Goal: Task Accomplishment & Management: Complete application form

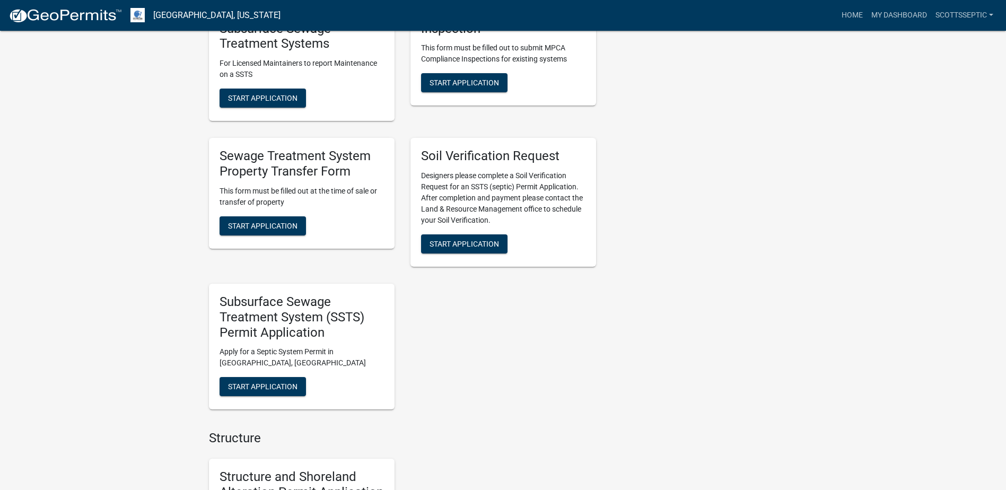
scroll to position [795, 0]
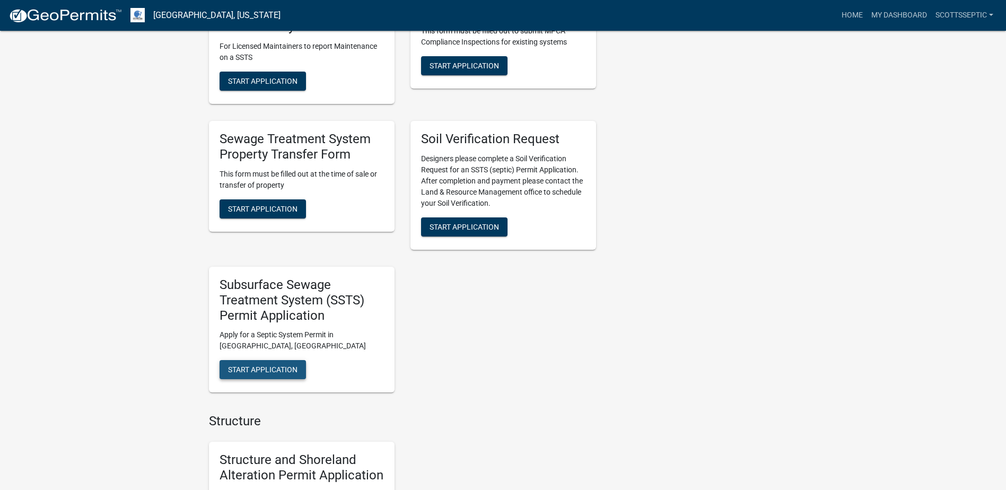
click at [259, 370] on span "Start Application" at bounding box center [262, 369] width 69 height 8
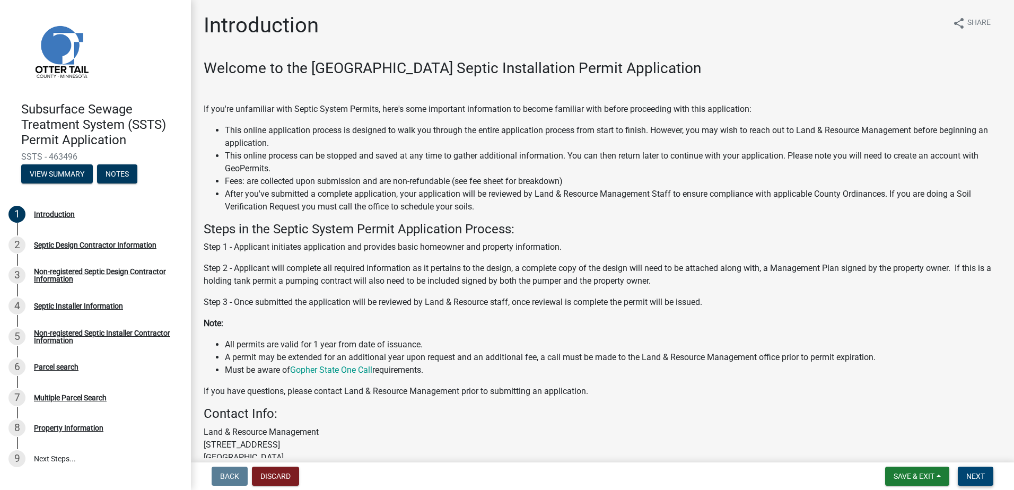
click at [972, 477] on span "Next" at bounding box center [975, 476] width 19 height 8
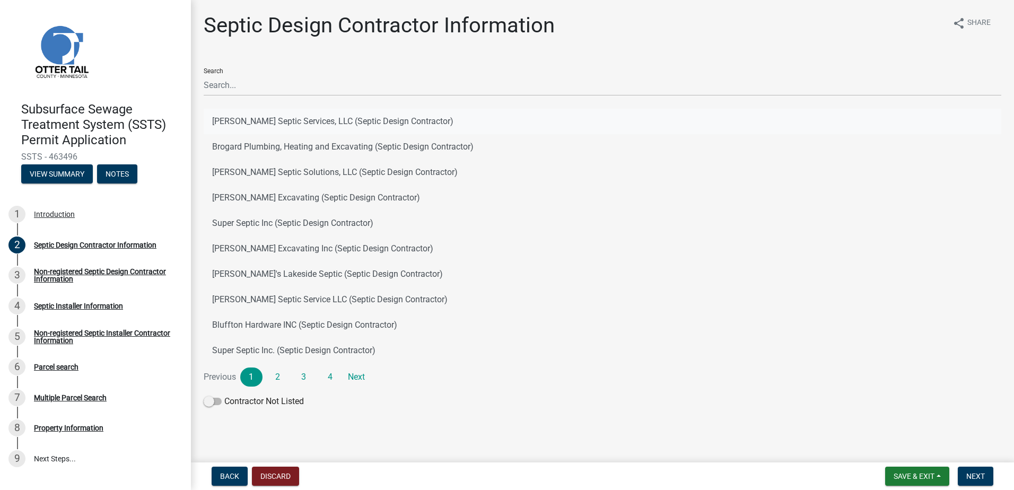
click at [257, 123] on button "[PERSON_NAME] Septic Services, LLC (Septic Design Contractor)" at bounding box center [602, 121] width 797 height 25
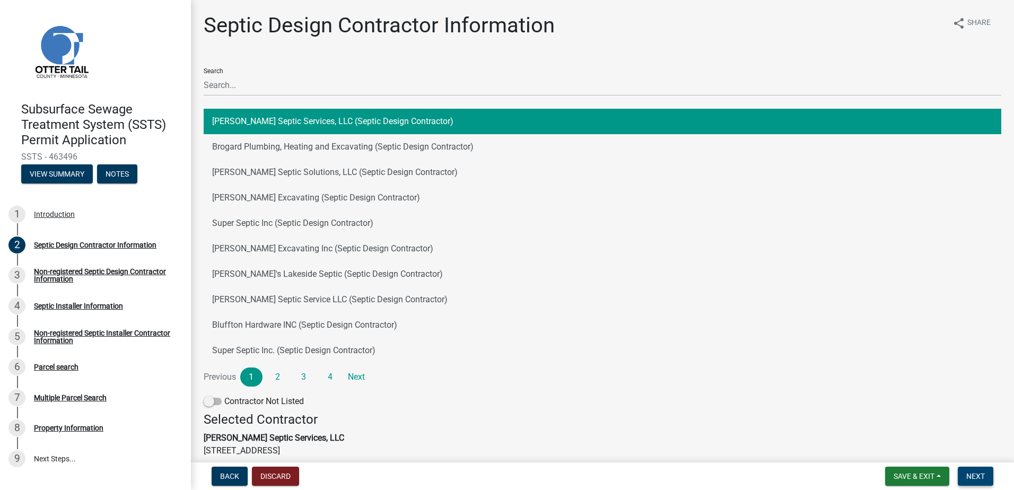
click at [974, 476] on span "Next" at bounding box center [975, 476] width 19 height 8
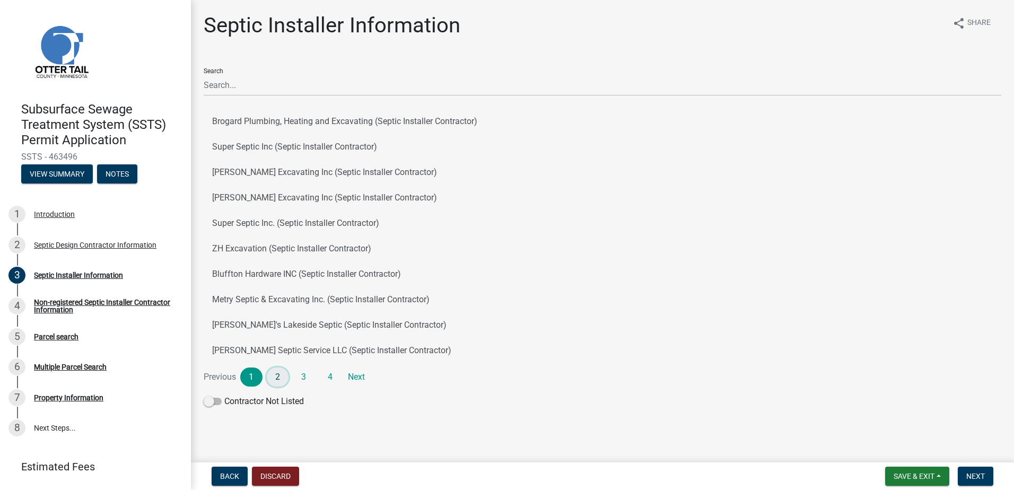
click at [280, 375] on link "2" at bounding box center [278, 376] width 22 height 19
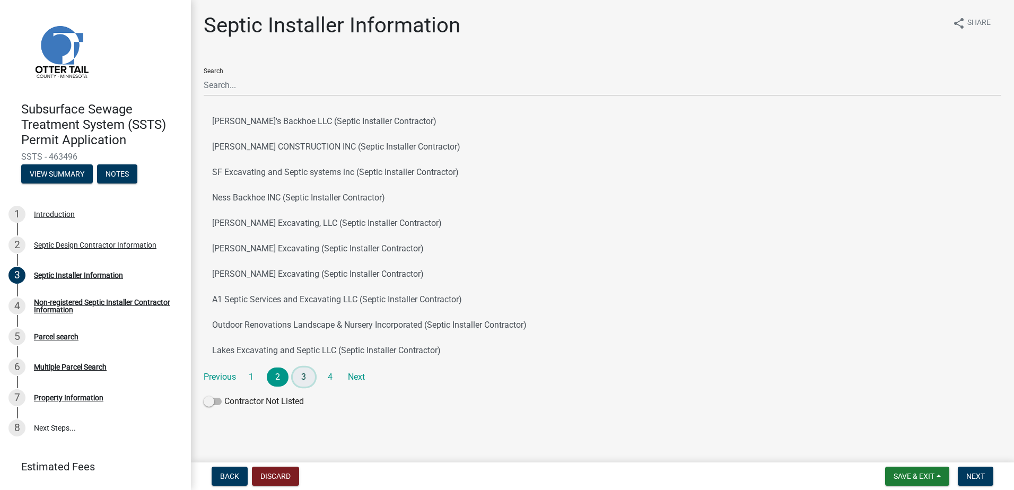
click at [304, 374] on link "3" at bounding box center [304, 376] width 22 height 19
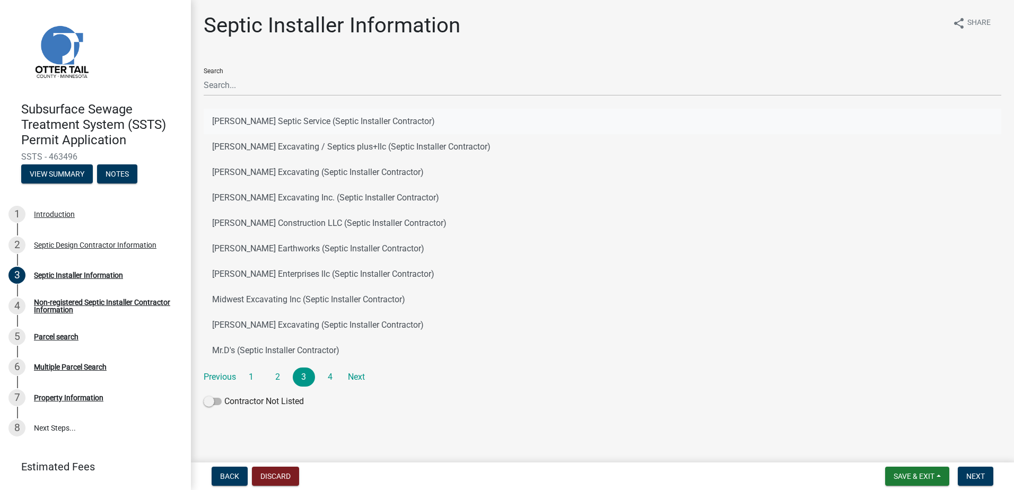
click at [238, 121] on button "[PERSON_NAME] Septic Service (Septic Installer Contractor)" at bounding box center [602, 121] width 797 height 25
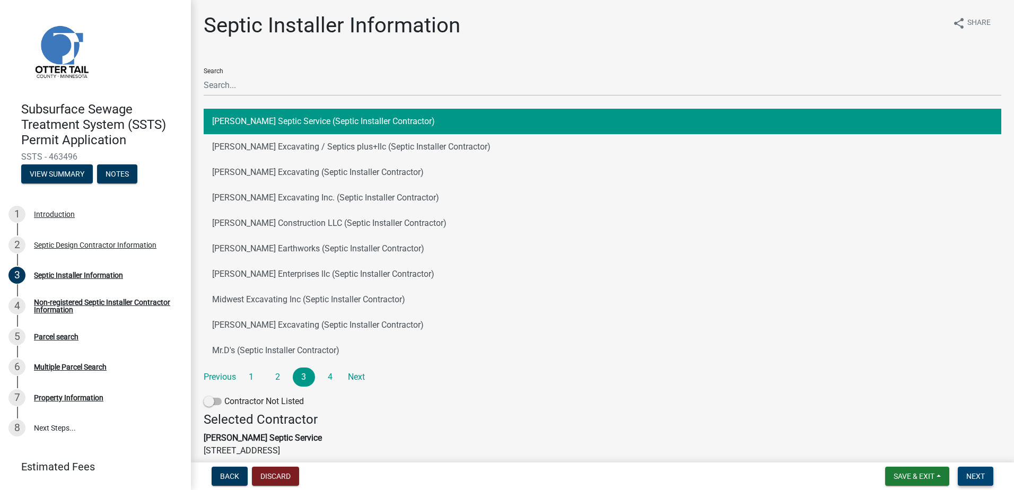
click at [972, 476] on span "Next" at bounding box center [975, 476] width 19 height 8
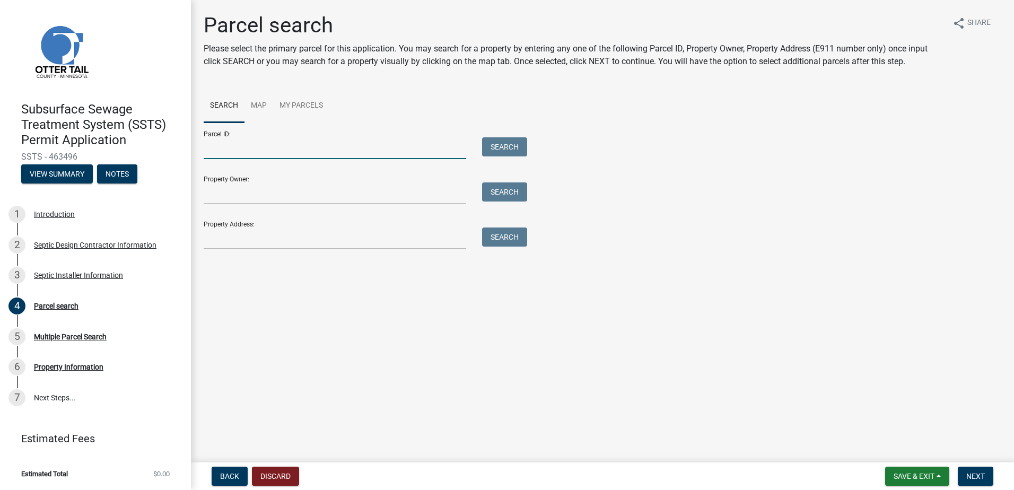
click at [222, 151] on input "Parcel ID:" at bounding box center [335, 148] width 262 height 22
type input "55000990612000"
click at [512, 147] on button "Search" at bounding box center [504, 146] width 45 height 19
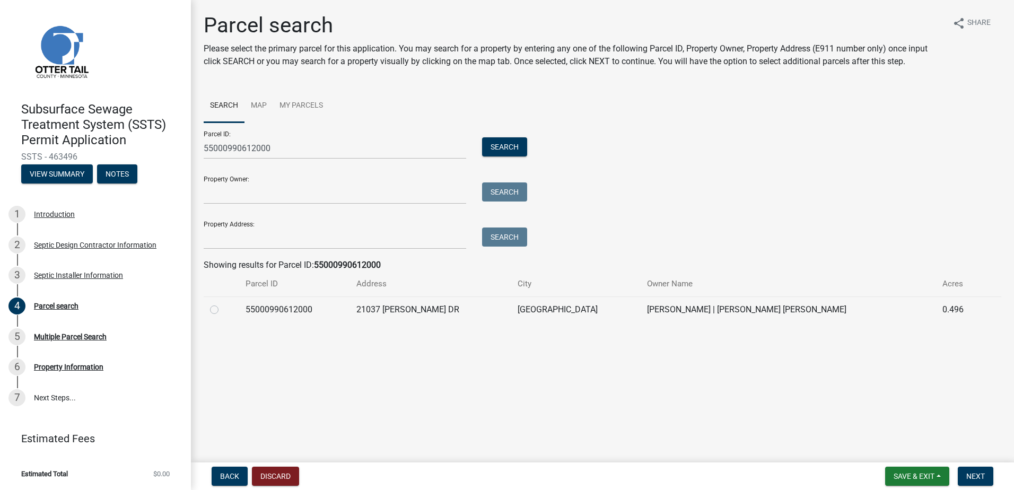
click at [223, 303] on label at bounding box center [223, 303] width 0 height 0
click at [223, 310] on input "radio" at bounding box center [226, 306] width 7 height 7
radio input "true"
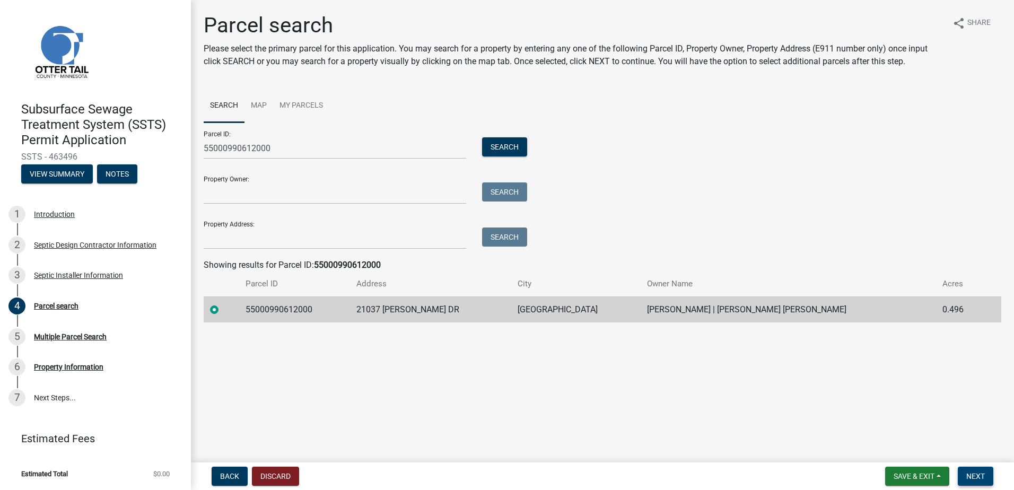
click at [966, 472] on span "Next" at bounding box center [975, 476] width 19 height 8
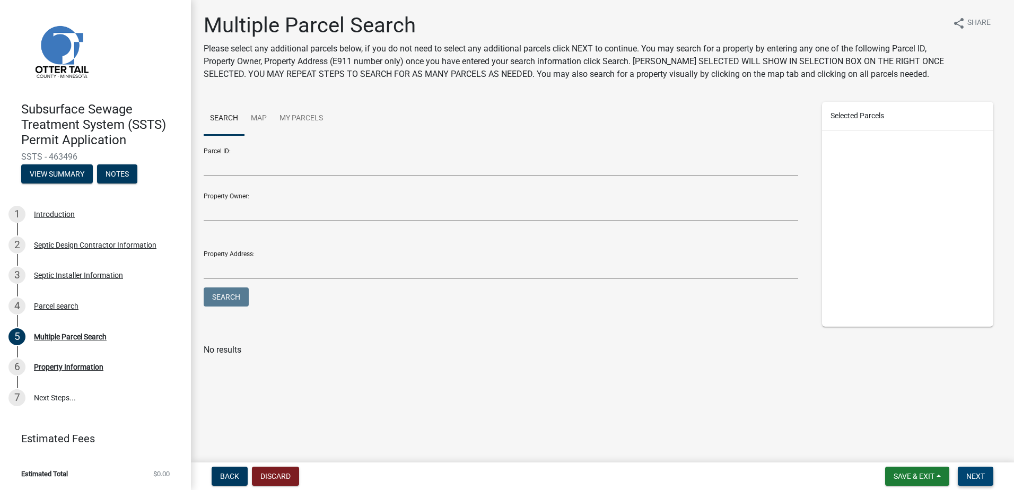
click at [977, 480] on span "Next" at bounding box center [975, 476] width 19 height 8
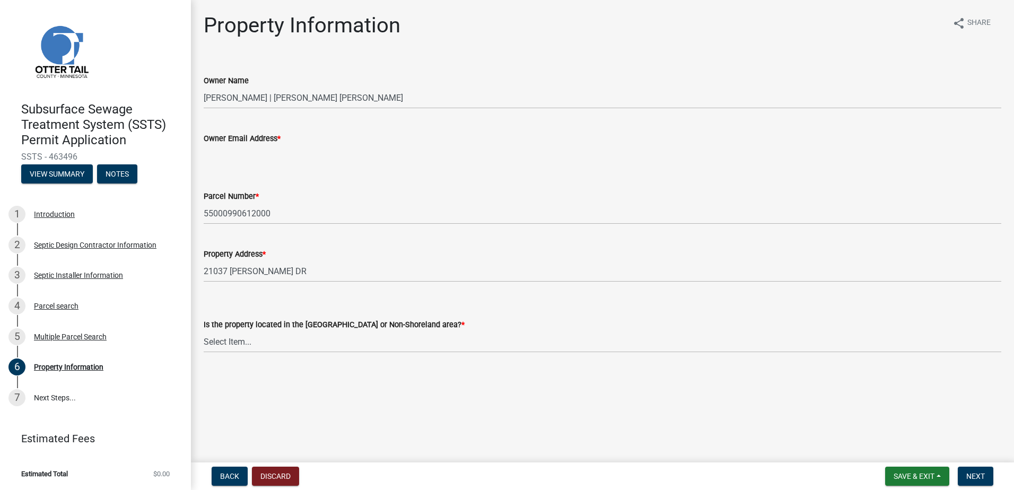
click at [232, 162] on input "Owner Email Address *" at bounding box center [602, 156] width 797 height 22
type input "[DEMOGRAPHIC_DATA][EMAIL_ADDRESS][DOMAIN_NAME]"
click at [213, 347] on select "Select Item... Shoreland Non-Shoreland" at bounding box center [602, 342] width 797 height 22
click at [204, 331] on select "Select Item... Shoreland Non-Shoreland" at bounding box center [602, 342] width 797 height 22
select select "f91142e6-e911-469c-9754-896c7e7f9e05"
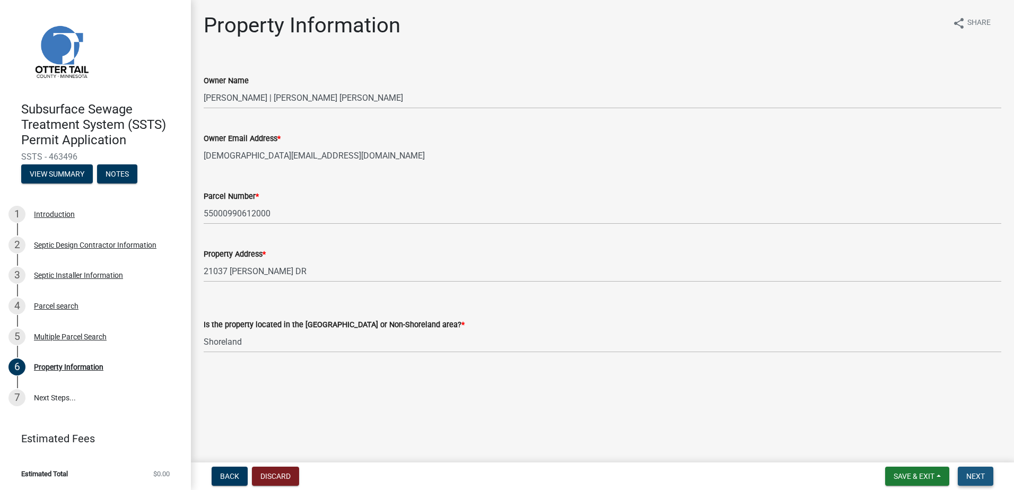
click at [968, 477] on span "Next" at bounding box center [975, 476] width 19 height 8
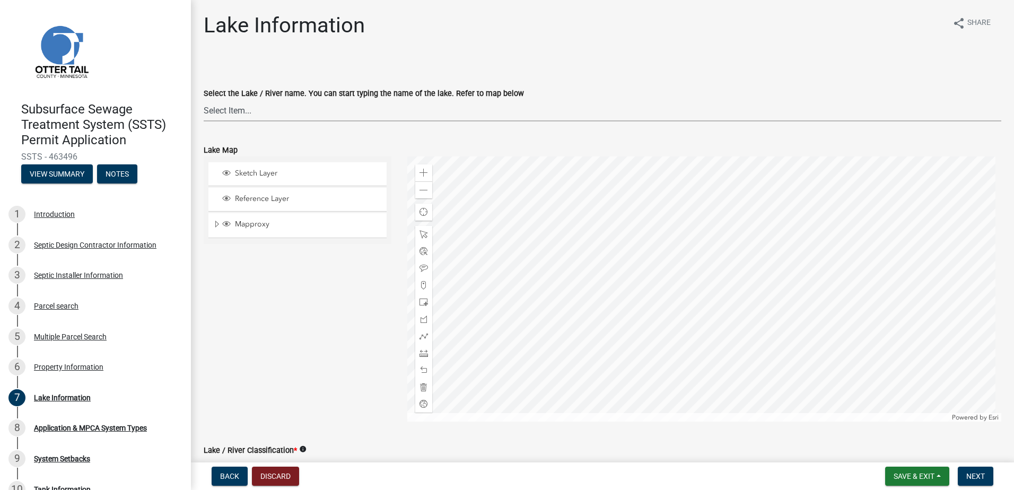
click at [224, 110] on select "Select Item... None [PERSON_NAME] 56-031 [PERSON_NAME] 56-118 [PERSON_NAME] 56-…" at bounding box center [602, 111] width 797 height 22
click at [204, 100] on select "Select Item... None [PERSON_NAME] 56-031 [PERSON_NAME] 56-118 [PERSON_NAME] 56-…" at bounding box center [602, 111] width 797 height 22
select select "758382b1-a9b7-40fb-b133-d60fa51a6422"
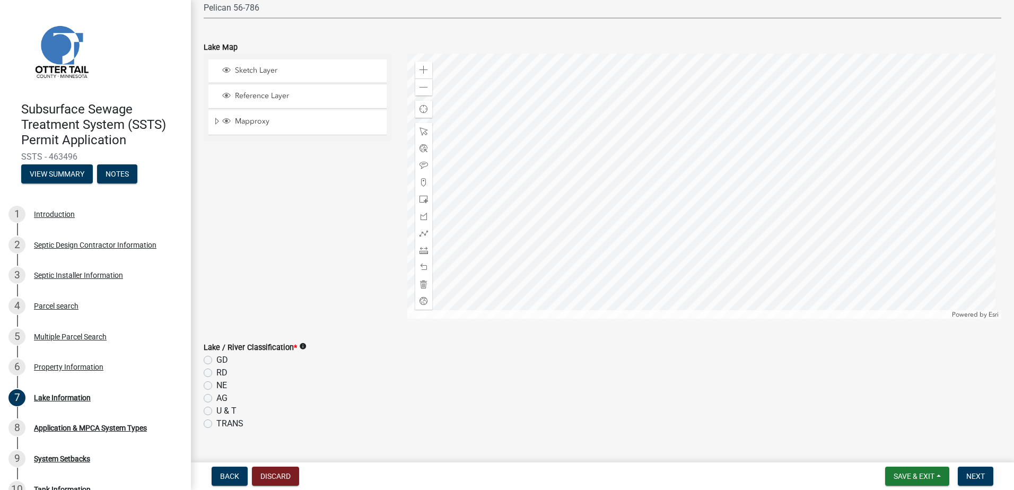
scroll to position [212, 0]
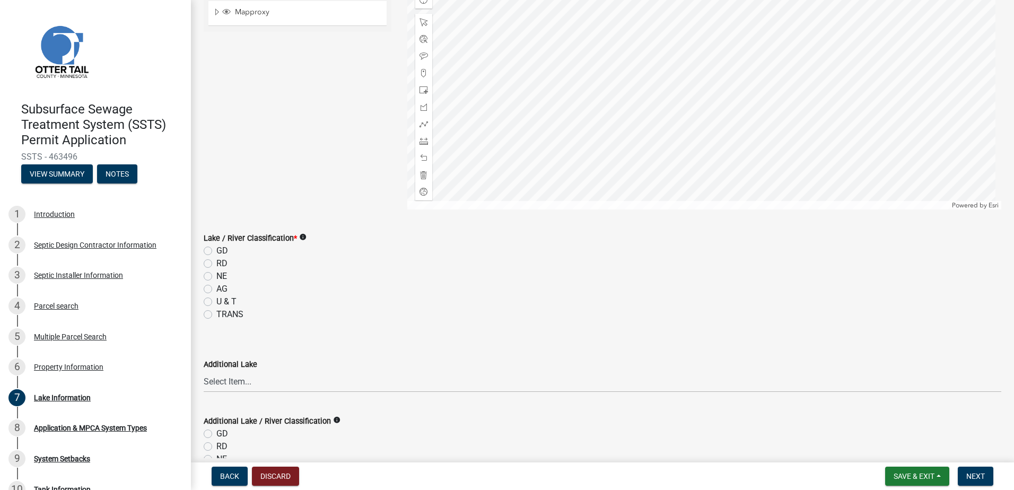
click at [216, 252] on label "GD" at bounding box center [222, 250] width 12 height 13
click at [216, 251] on input "GD" at bounding box center [219, 247] width 7 height 7
radio input "true"
click at [979, 476] on span "Next" at bounding box center [975, 476] width 19 height 8
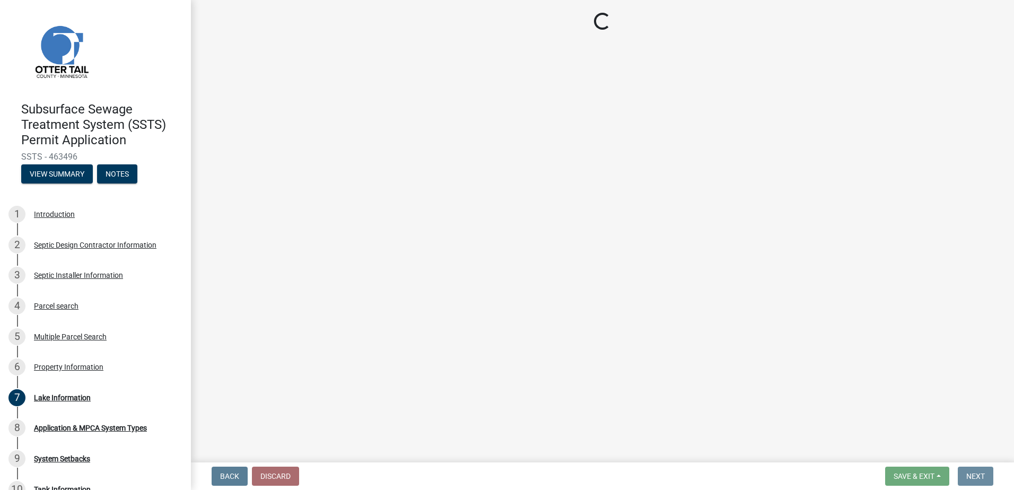
scroll to position [0, 0]
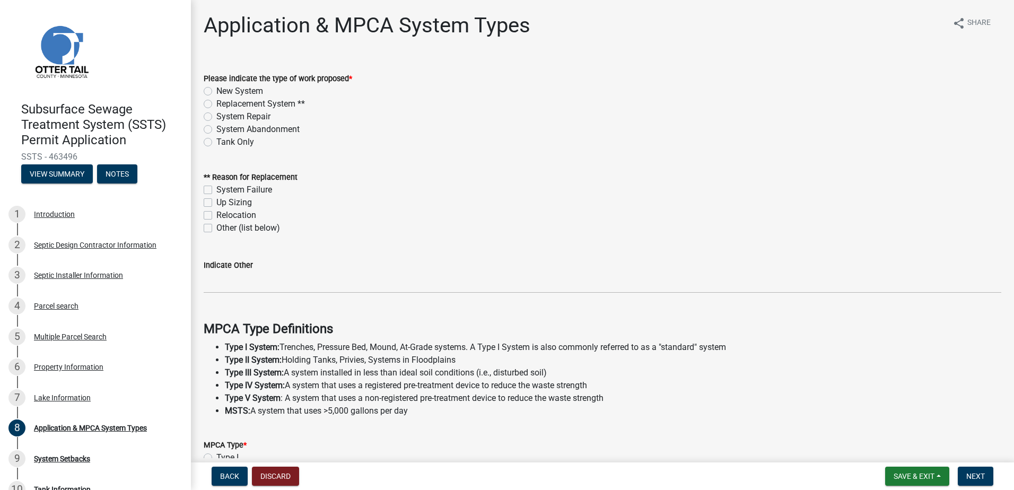
click at [216, 103] on label "Replacement System **" at bounding box center [260, 104] width 89 height 13
click at [216, 103] on input "Replacement System **" at bounding box center [219, 101] width 7 height 7
radio input "true"
click at [216, 188] on label "System Failure" at bounding box center [244, 189] width 56 height 13
click at [216, 188] on input "System Failure" at bounding box center [219, 186] width 7 height 7
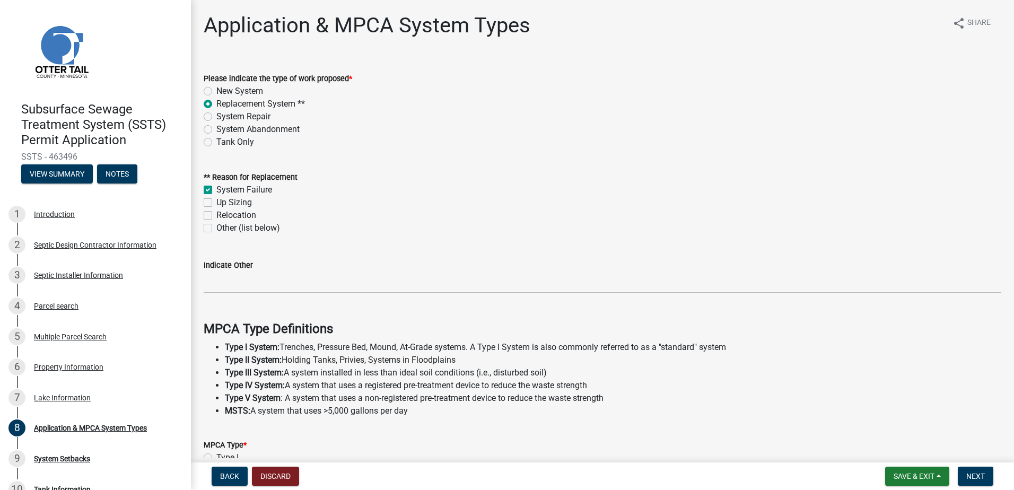
checkbox input "true"
checkbox input "false"
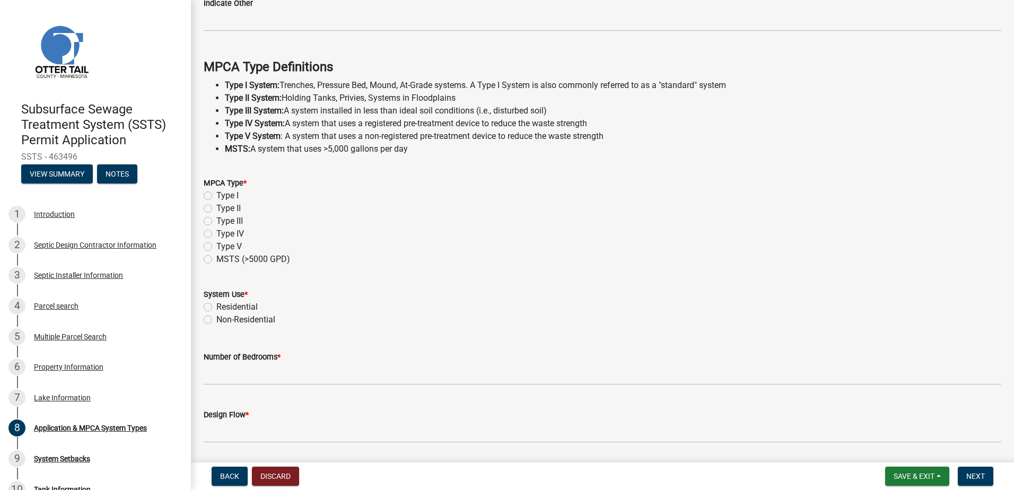
scroll to position [265, 0]
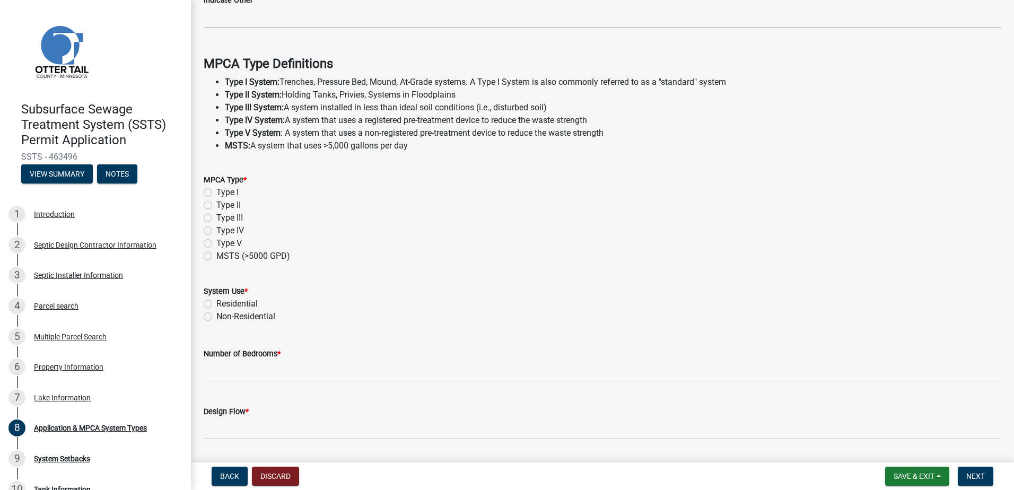
click at [216, 217] on label "Type III" at bounding box center [229, 218] width 27 height 13
click at [216, 217] on input "Type III" at bounding box center [219, 215] width 7 height 7
radio input "true"
click at [216, 302] on label "Residential" at bounding box center [236, 303] width 41 height 13
click at [216, 302] on input "Residential" at bounding box center [219, 300] width 7 height 7
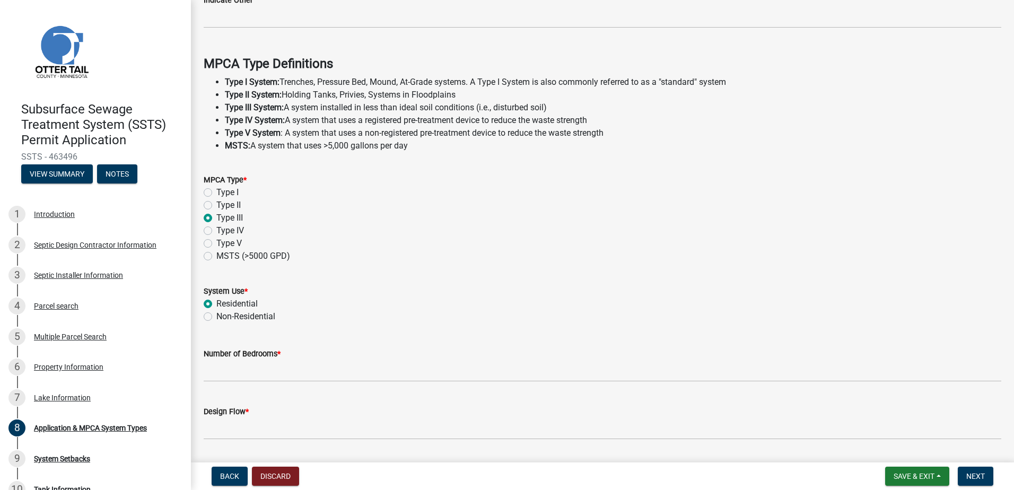
radio input "true"
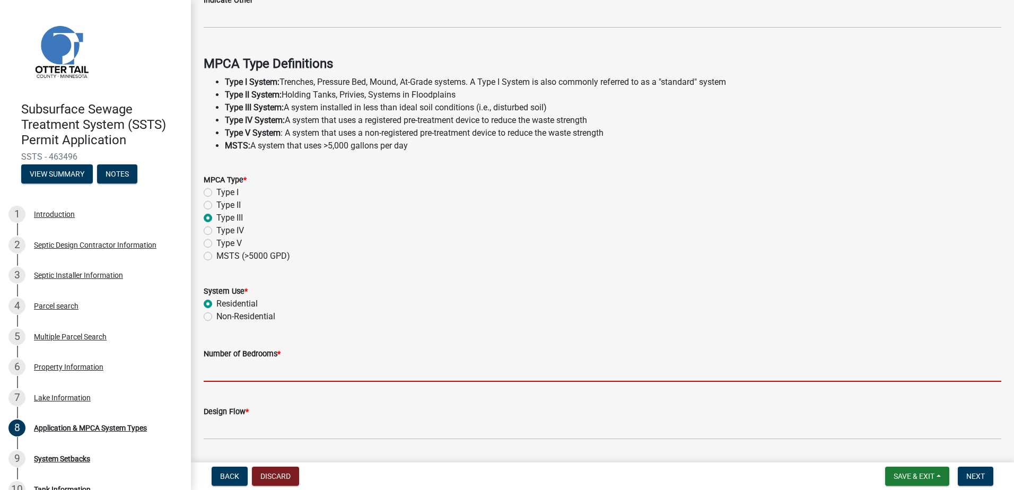
click at [214, 365] on input "Number of Bedrooms *" at bounding box center [602, 371] width 797 height 22
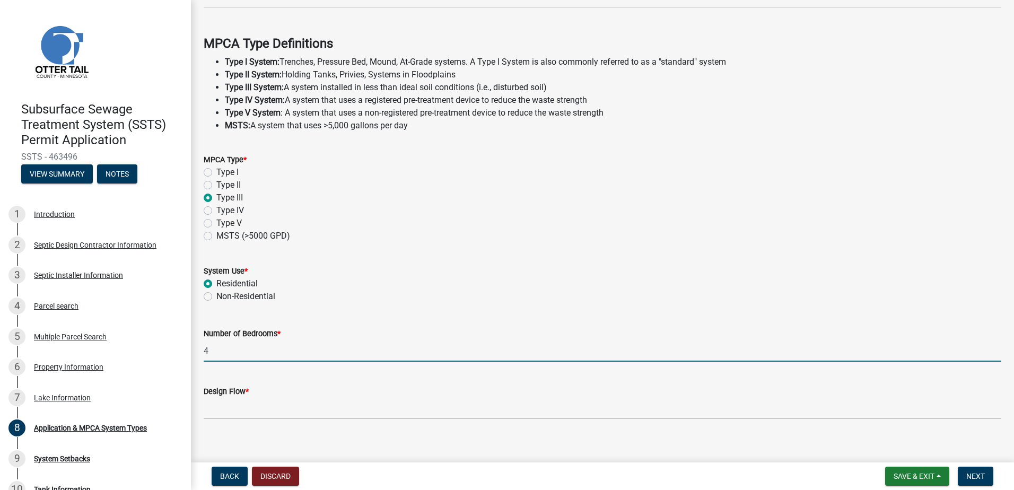
scroll to position [296, 0]
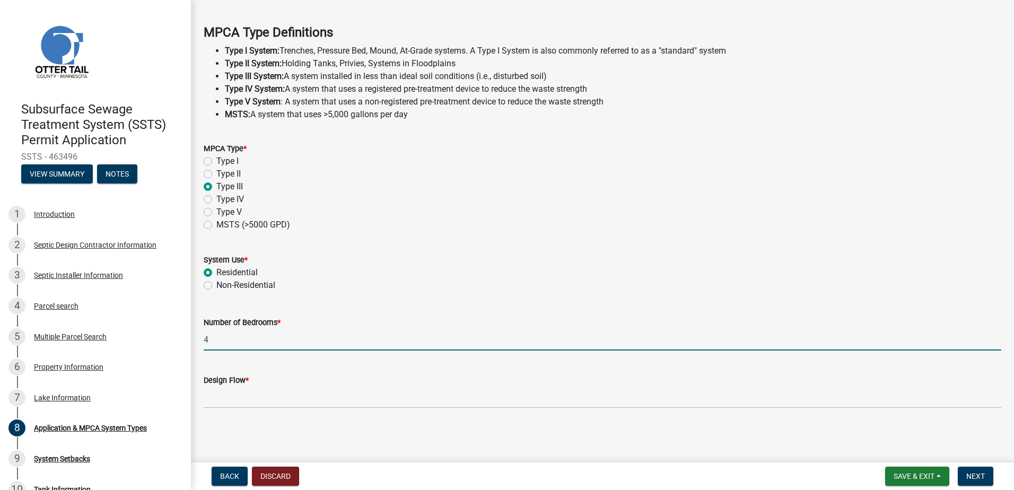
type input "4"
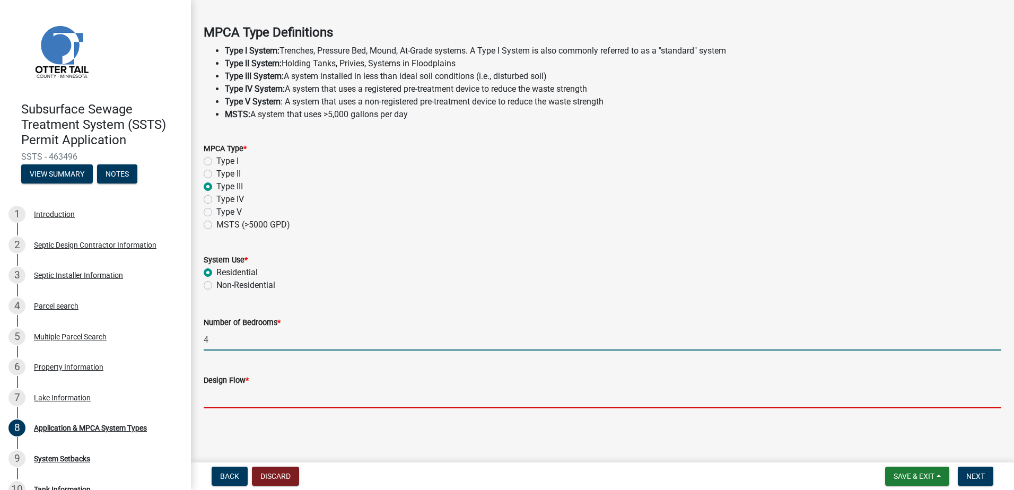
drag, startPoint x: 224, startPoint y: 401, endPoint x: 225, endPoint y: 411, distance: 10.7
click at [224, 401] on input "Design Flow *" at bounding box center [602, 397] width 797 height 22
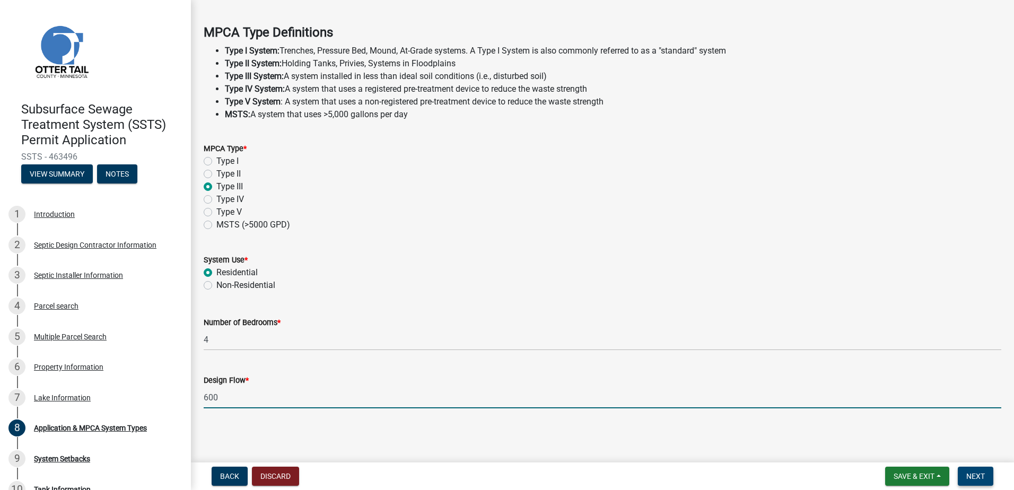
type input "600"
click at [969, 473] on span "Next" at bounding box center [975, 476] width 19 height 8
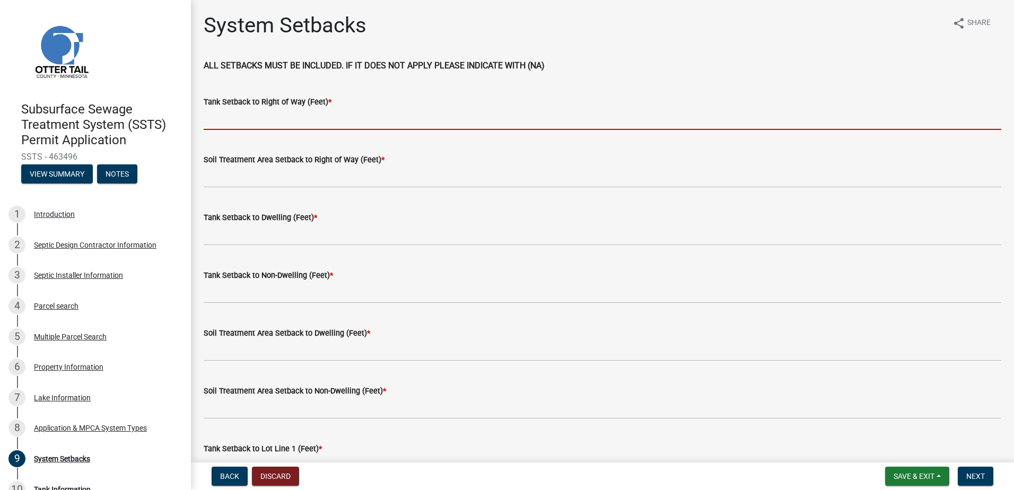
click at [220, 125] on input "Tank Setback to Right of Way (Feet) *" at bounding box center [602, 119] width 797 height 22
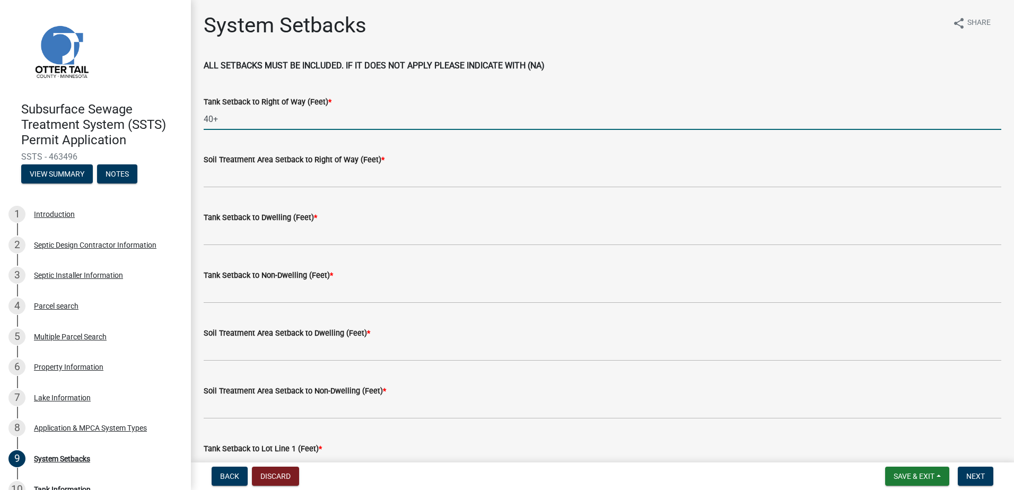
type input "40+-"
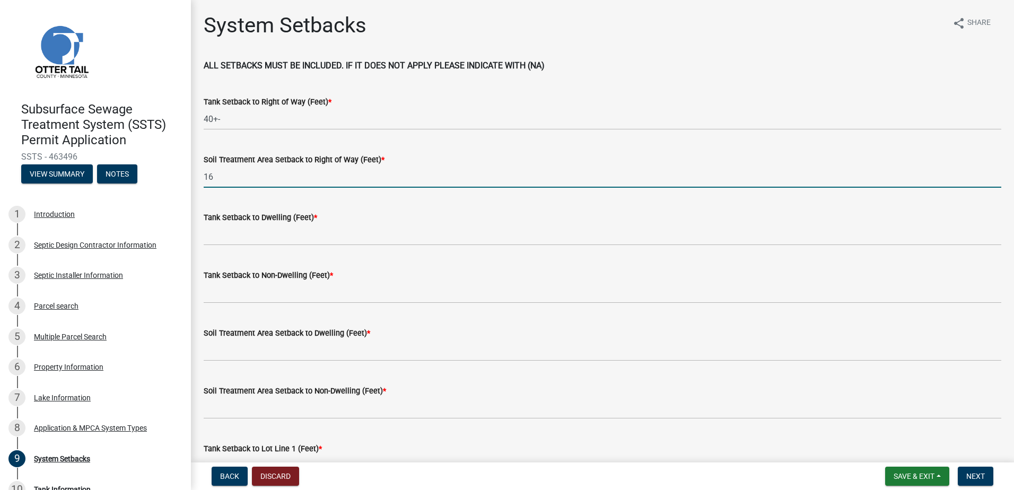
type input "16"
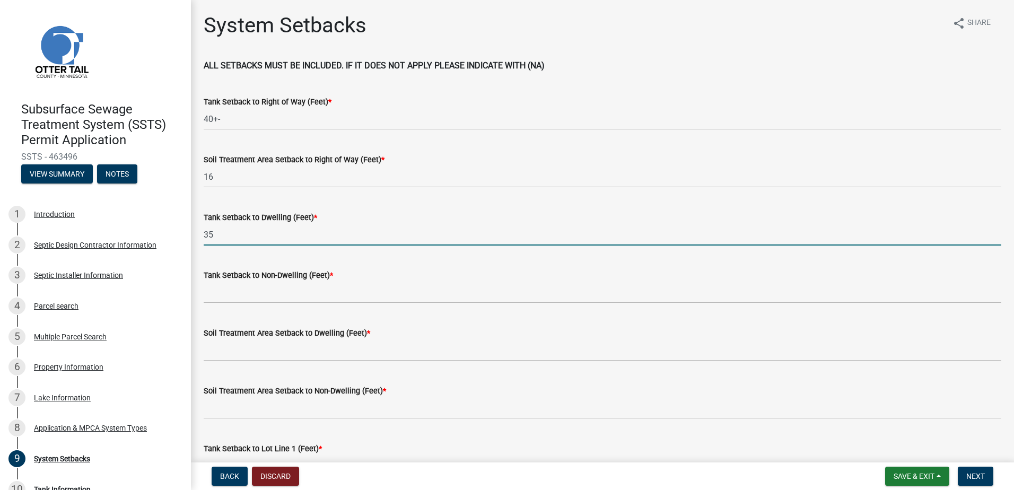
type input "35"
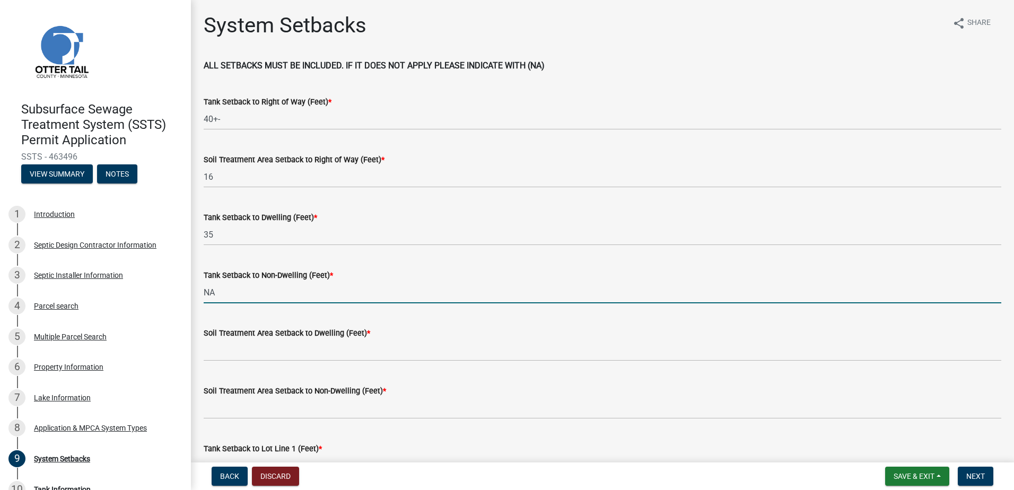
type input "NA"
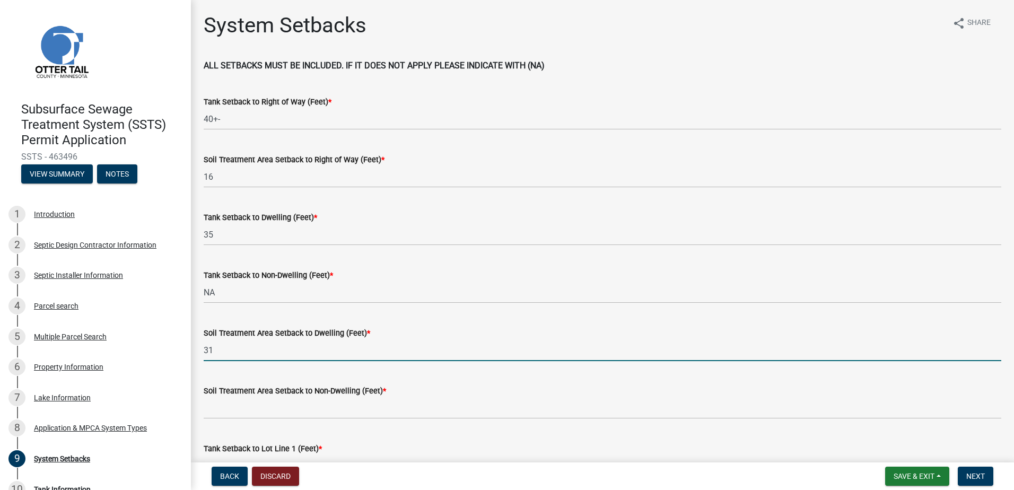
type input "31"
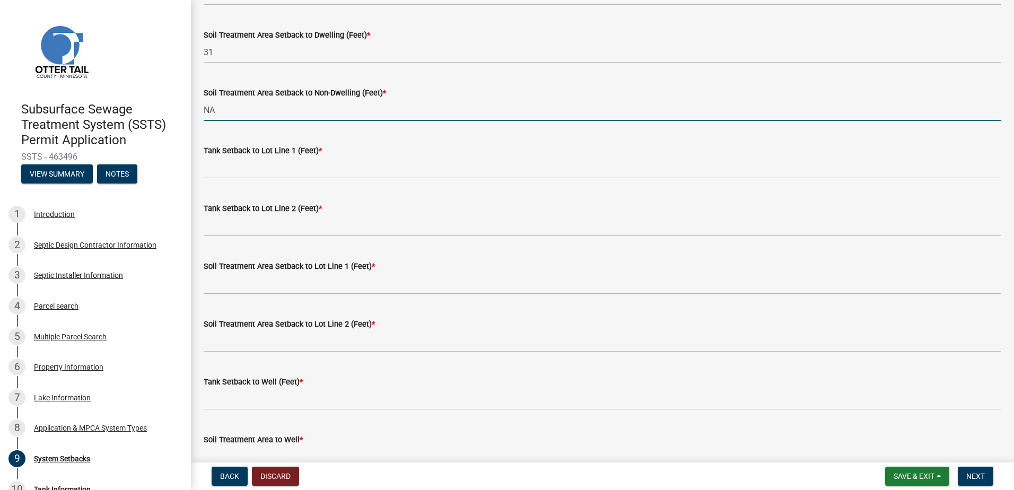
scroll to position [318, 0]
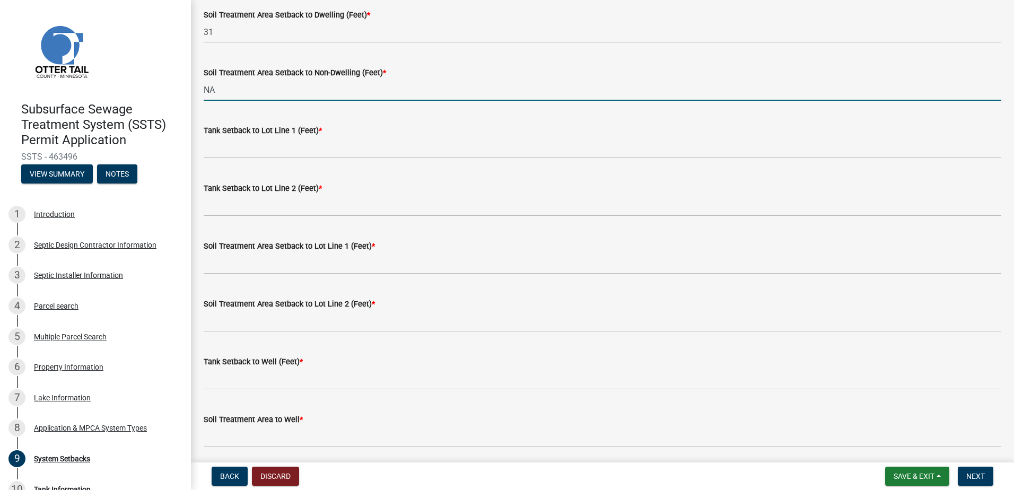
type input "NA"
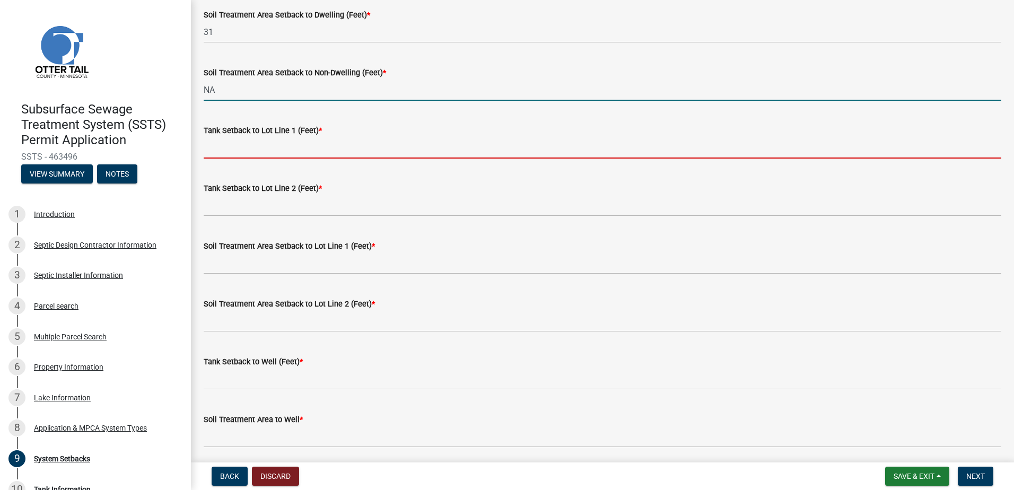
click at [231, 152] on input "Tank Setback to Lot Line 1 (Feet) *" at bounding box center [602, 148] width 797 height 22
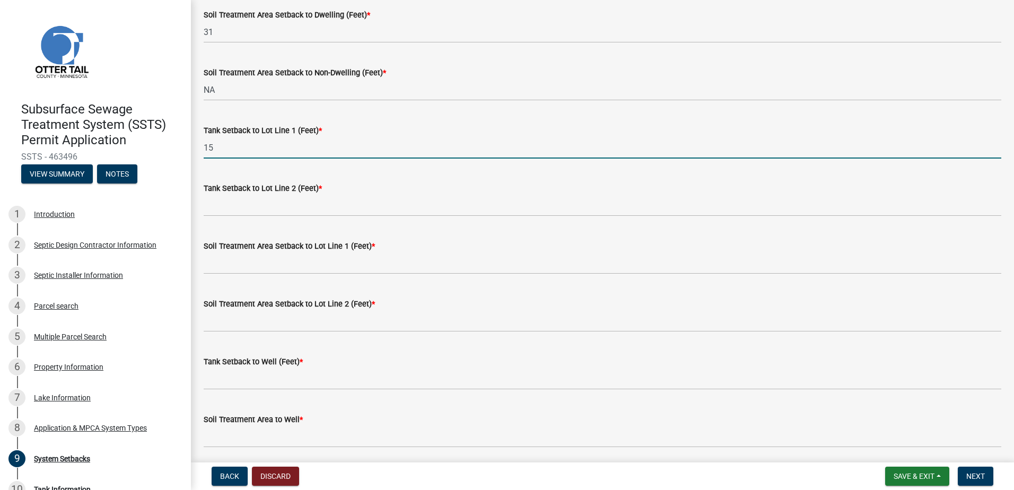
type input "15"
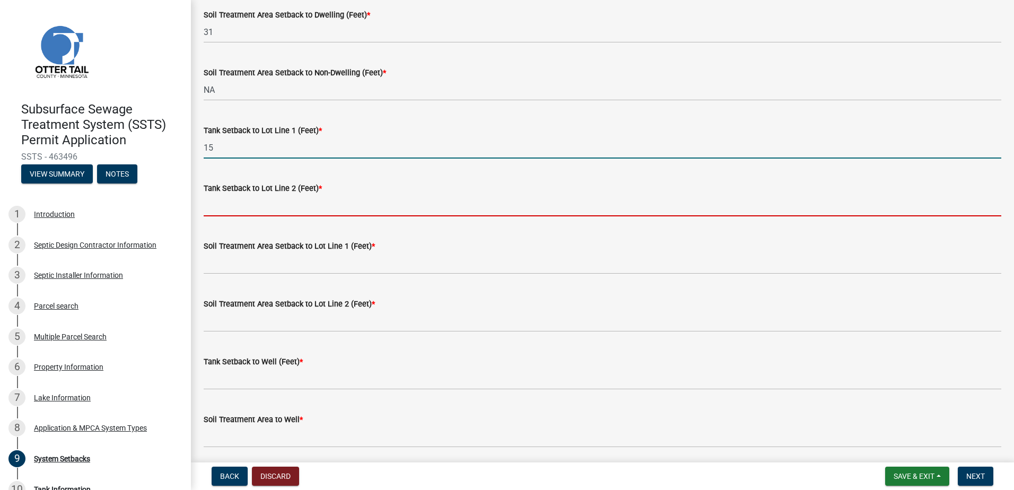
click at [209, 210] on input "Tank Setback to Lot Line 2 (Feet) *" at bounding box center [602, 206] width 797 height 22
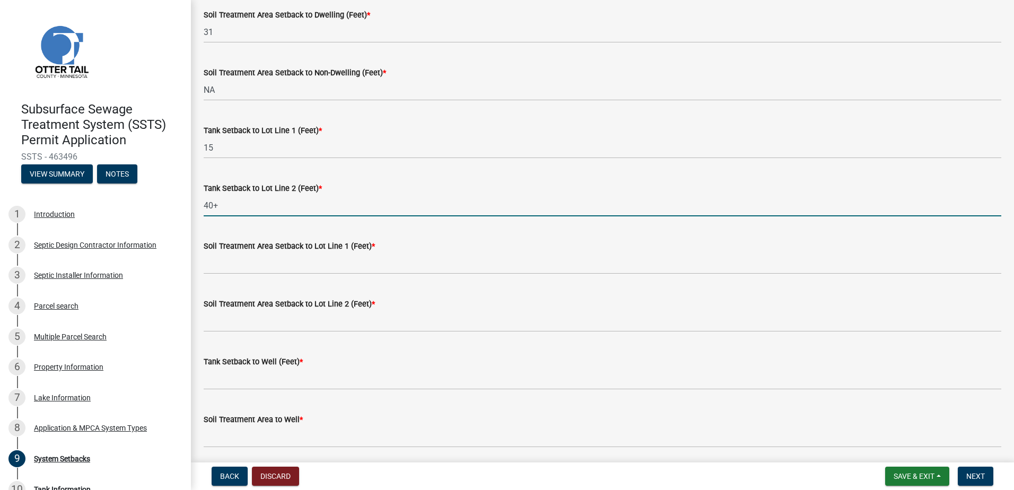
type input "40+"
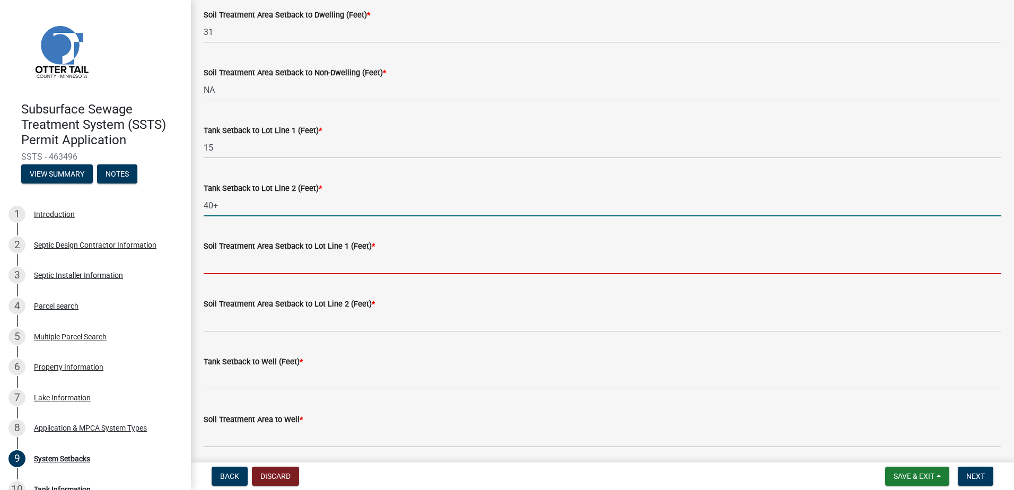
click at [212, 267] on input "Soil Treatment Area Setback to Lot Line 1 (Feet) *" at bounding box center [602, 263] width 797 height 22
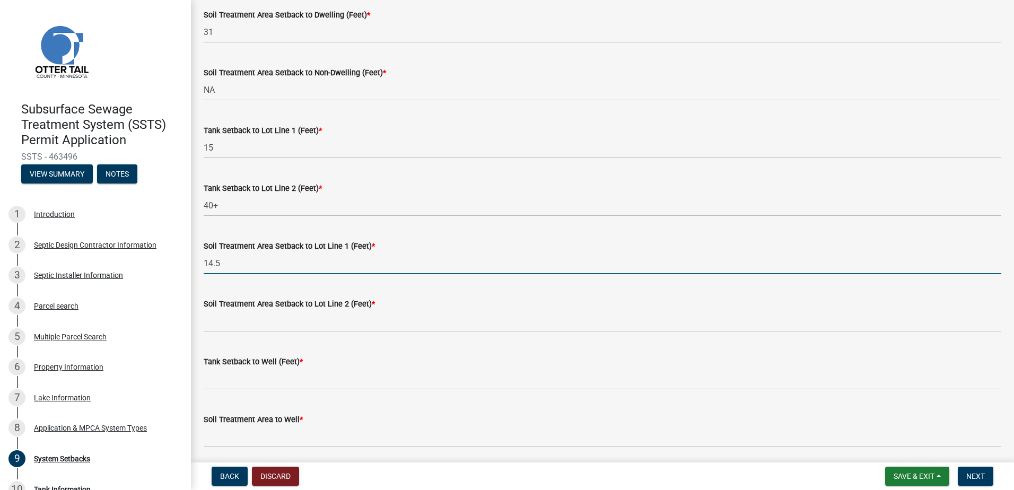
type input "14.5"
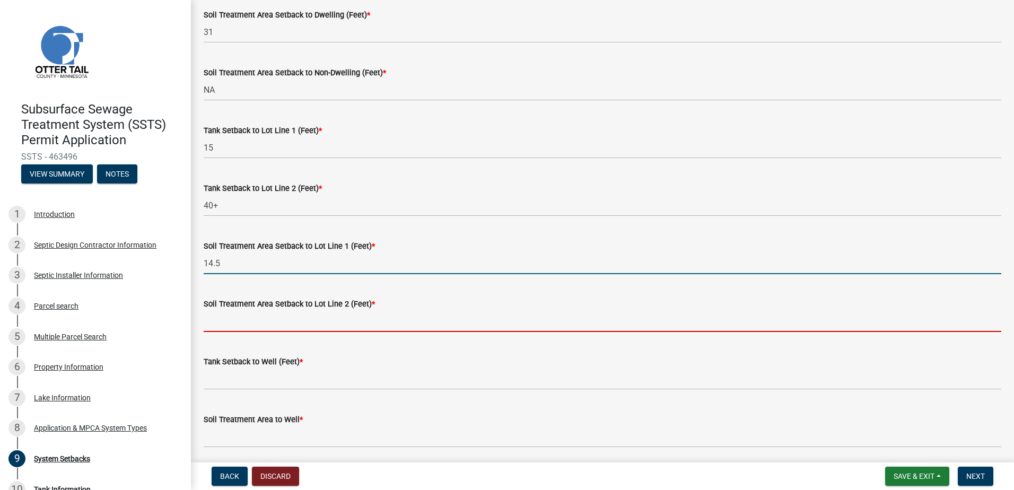
click at [228, 324] on input "Soil Treatment Area Setback to Lot Line 2 (Feet) *" at bounding box center [602, 321] width 797 height 22
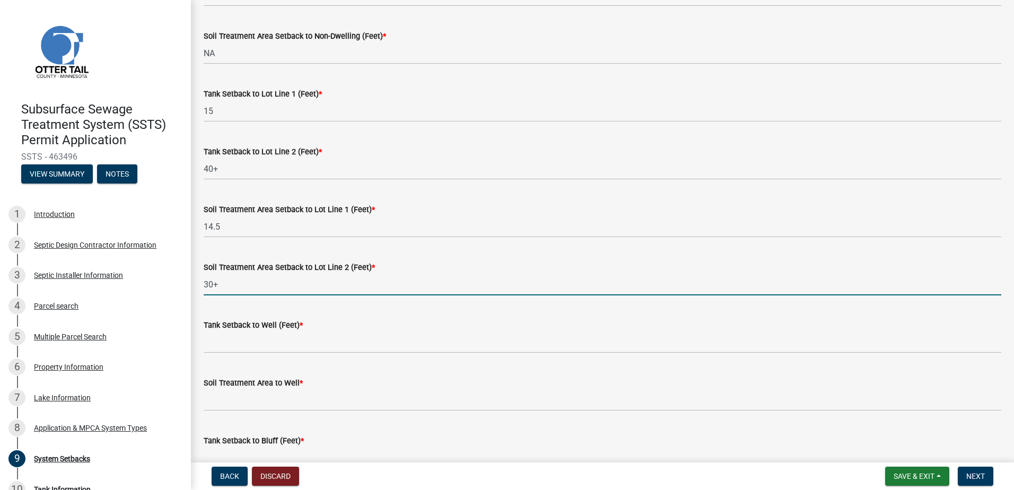
scroll to position [371, 0]
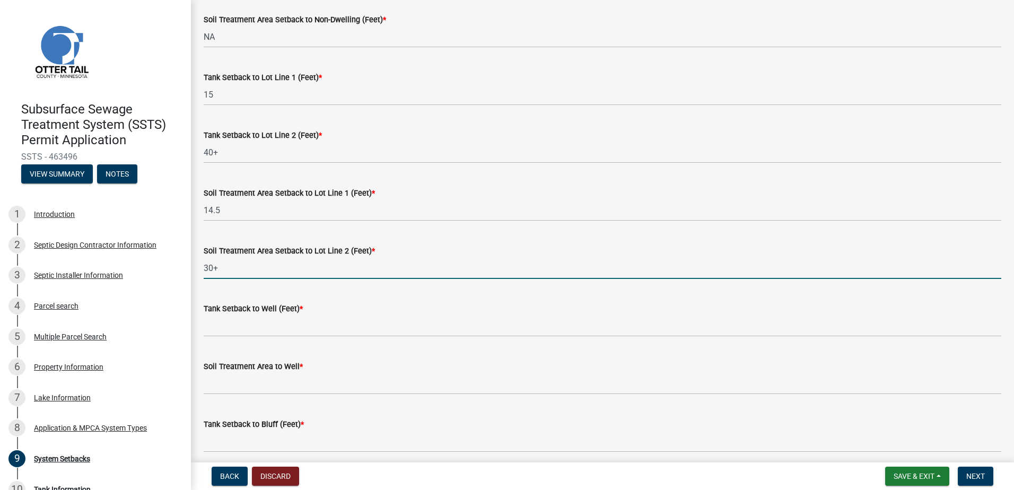
type input "30+"
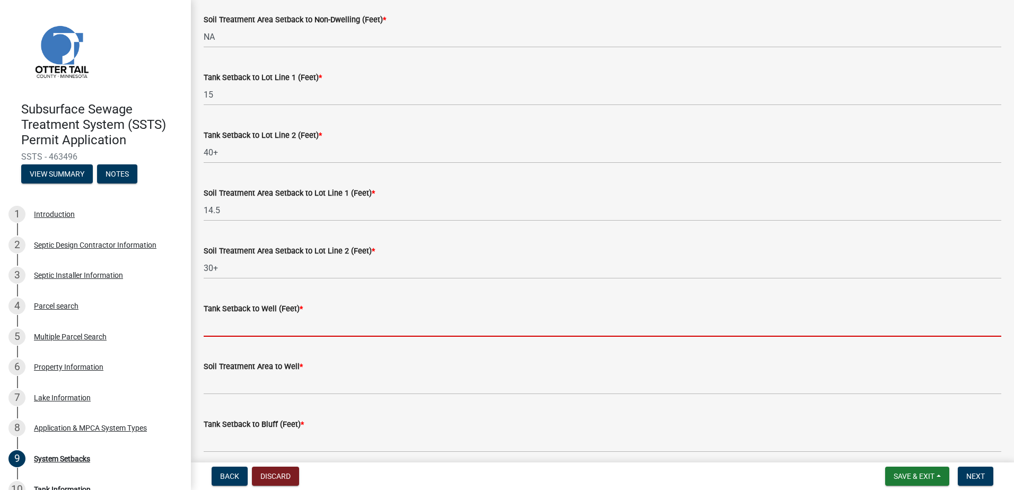
click at [226, 324] on input "Tank Setback to Well (Feet) *" at bounding box center [602, 326] width 797 height 22
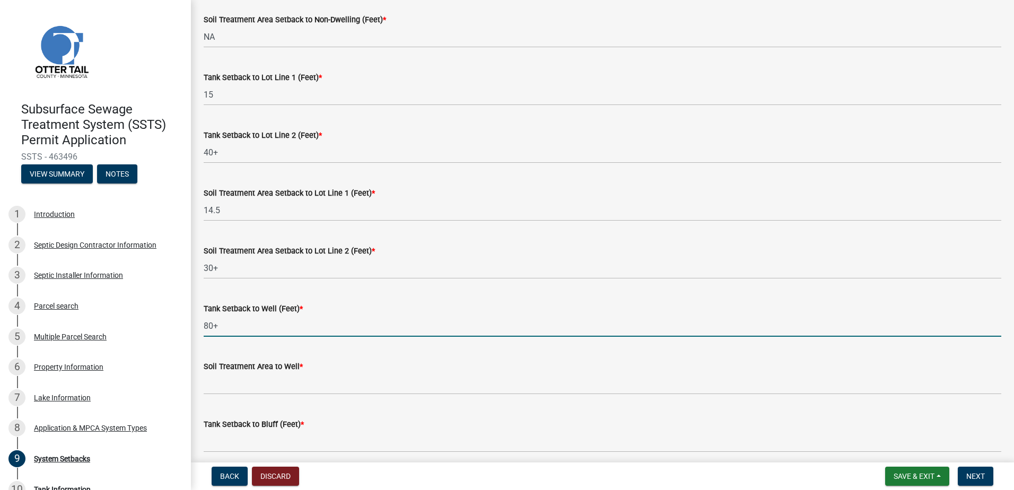
type input "80+-"
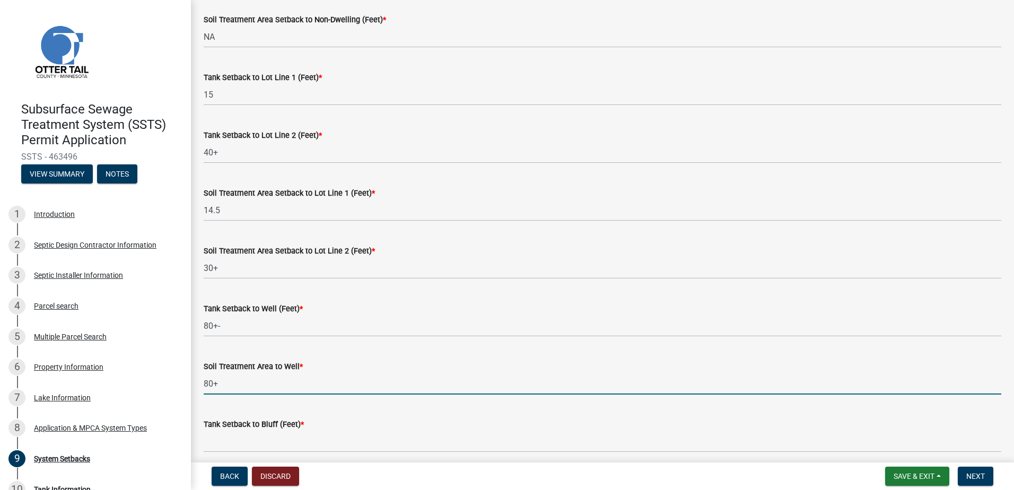
type input "80+"
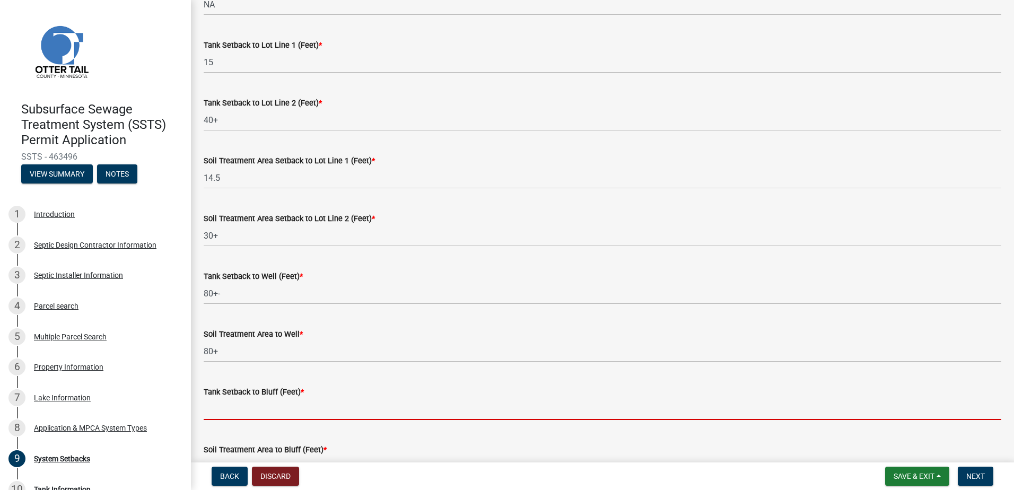
scroll to position [583, 0]
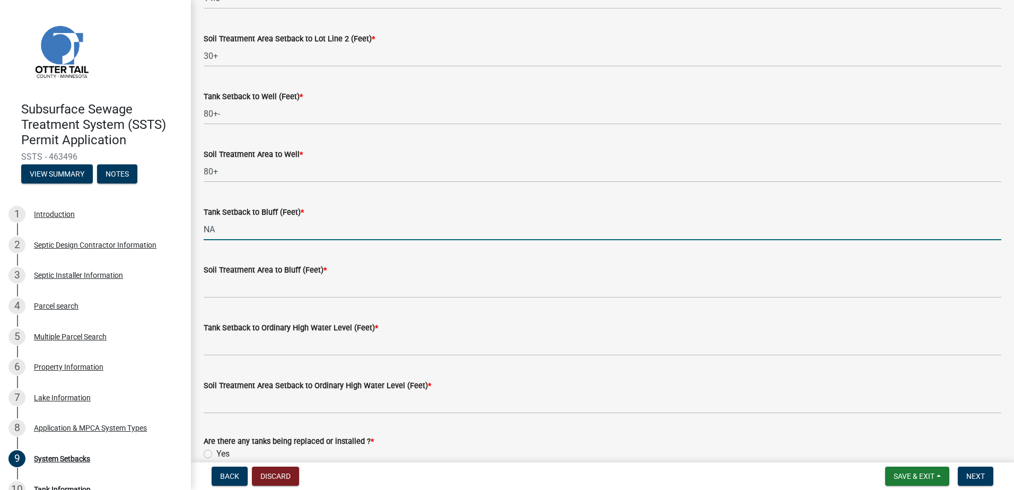
type input "NA"
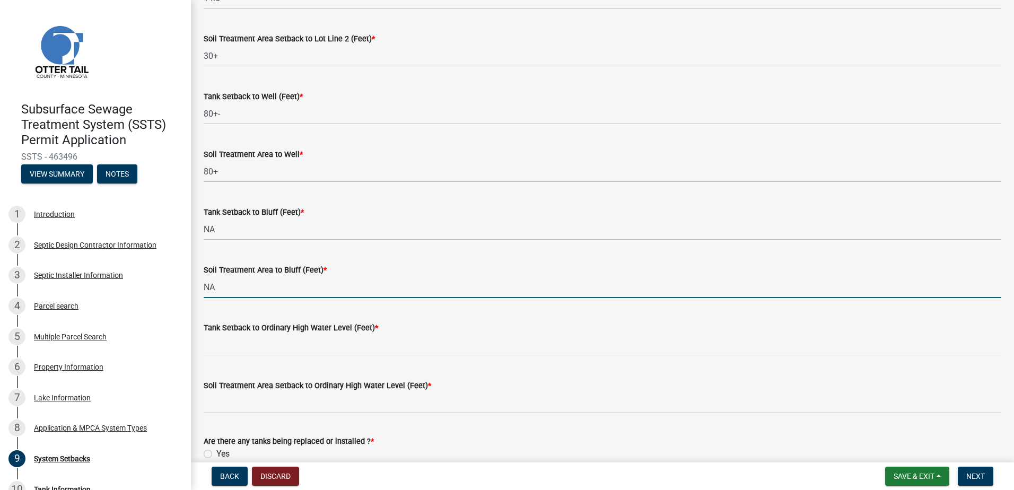
type input "NA"
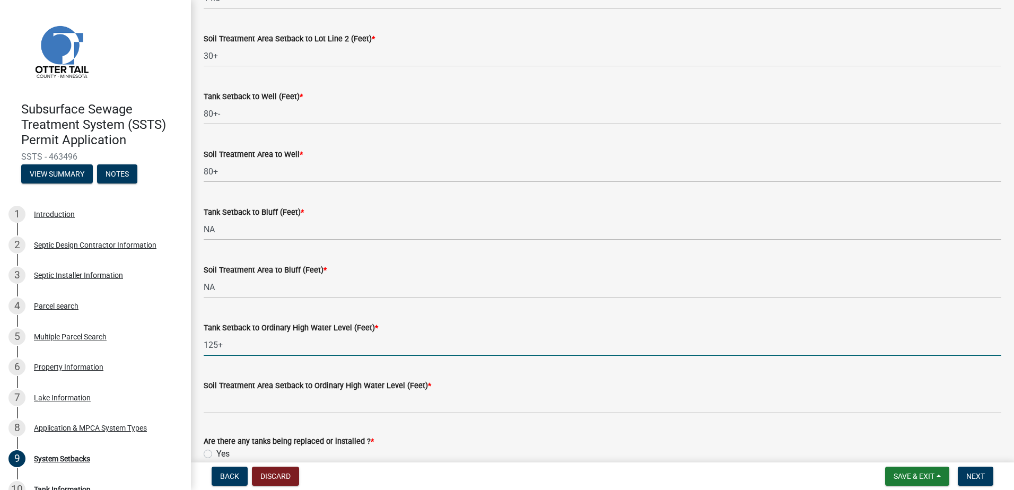
type input "125+"
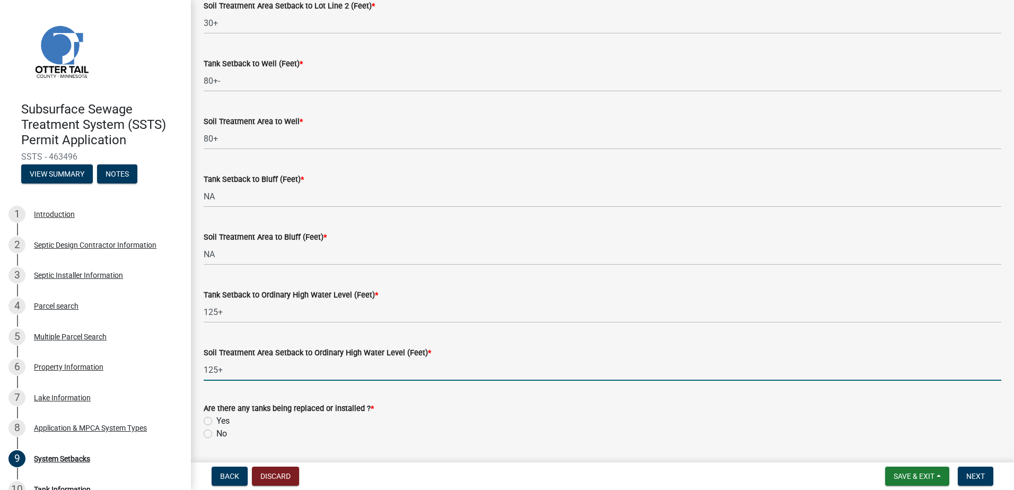
scroll to position [649, 0]
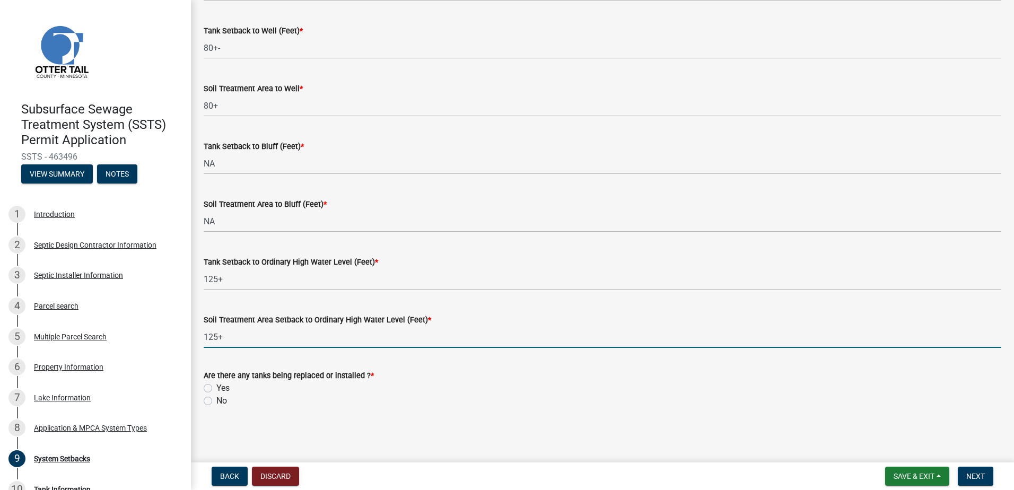
type input "125+"
click at [216, 389] on label "Yes" at bounding box center [222, 388] width 13 height 13
click at [216, 389] on input "Yes" at bounding box center [219, 385] width 7 height 7
radio input "true"
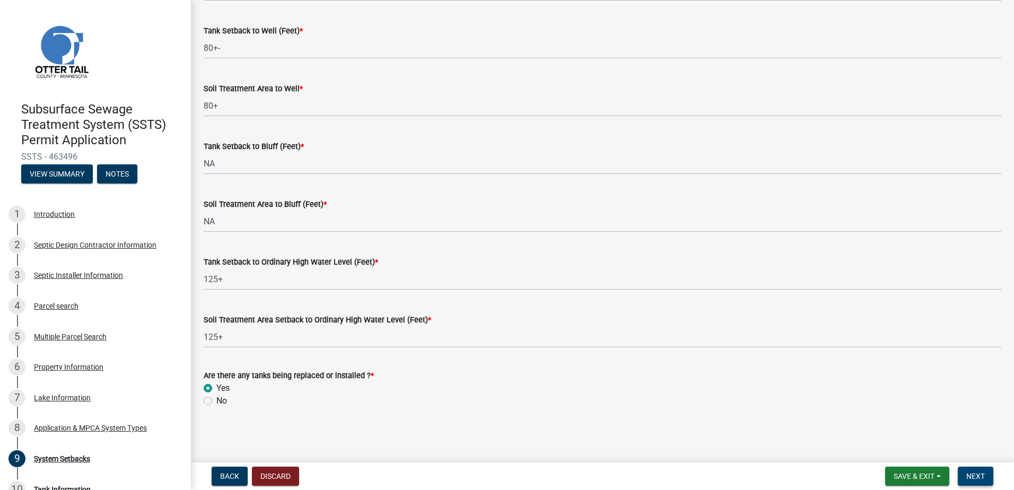
click at [977, 478] on span "Next" at bounding box center [975, 476] width 19 height 8
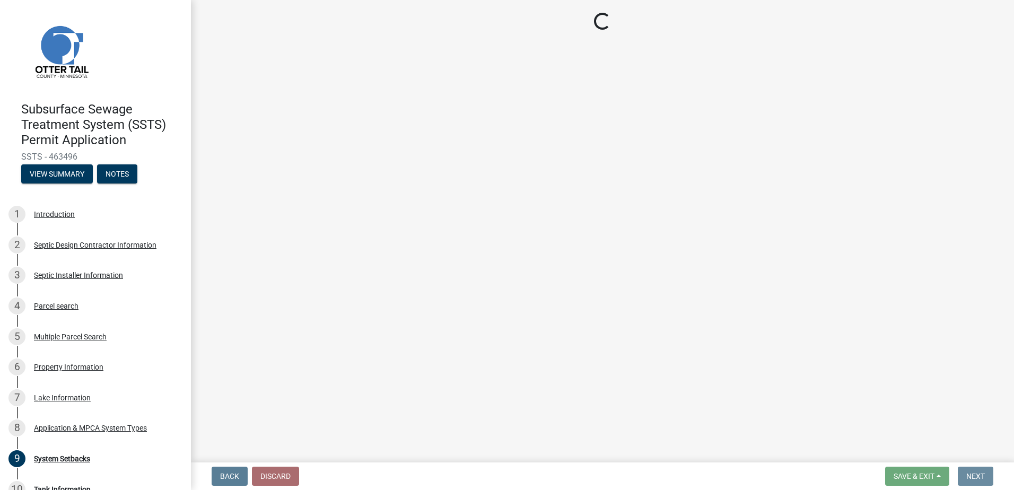
scroll to position [0, 0]
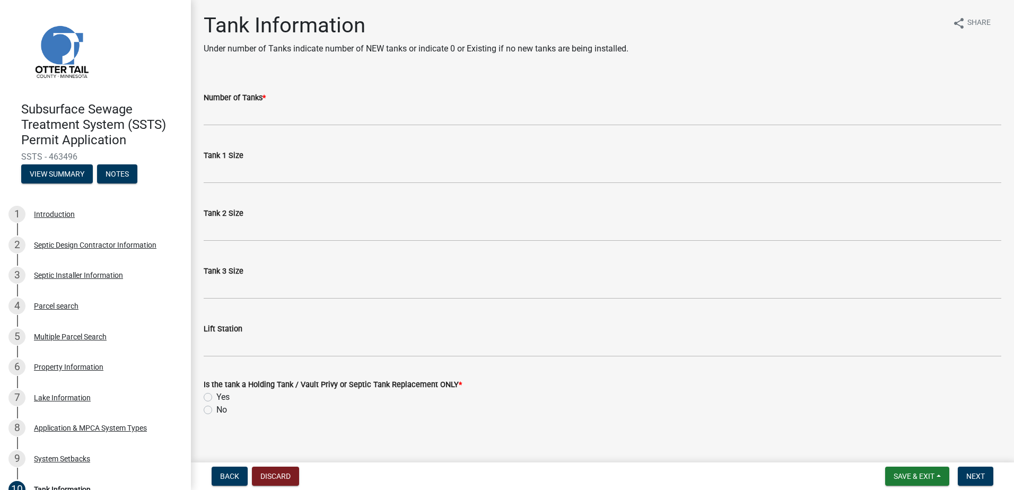
click at [201, 120] on div "Number of Tanks *" at bounding box center [602, 100] width 813 height 49
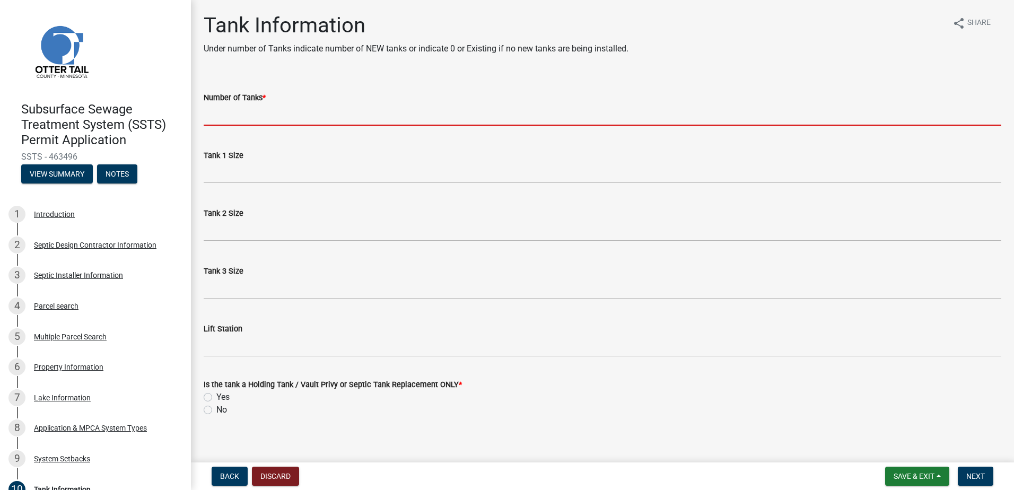
click at [220, 120] on input "Number of Tanks *" at bounding box center [602, 115] width 797 height 22
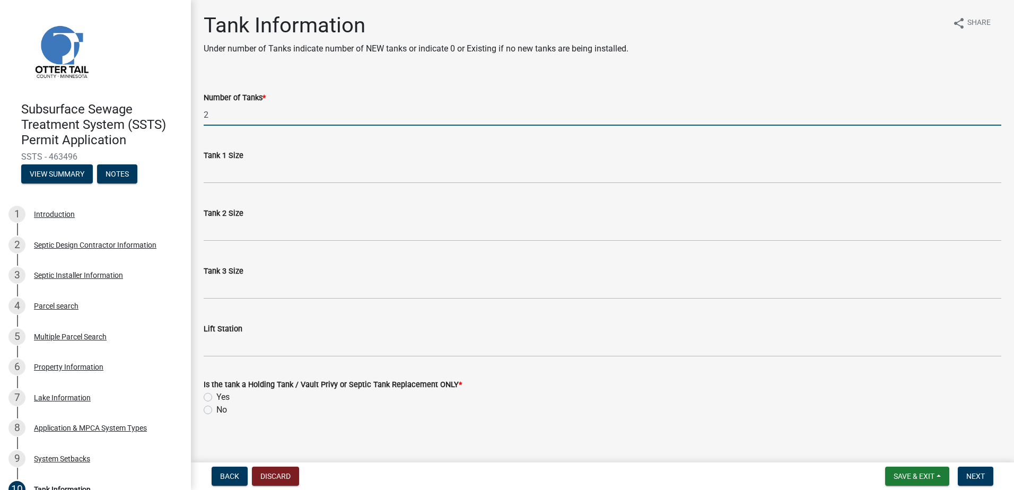
type input "2"
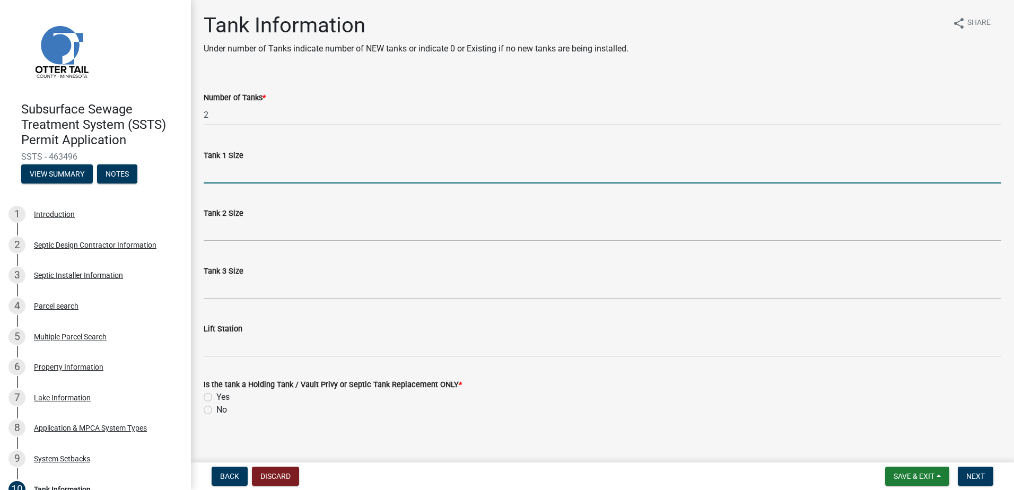
click at [219, 175] on input "Tank 1 Size" at bounding box center [602, 173] width 797 height 22
type input "2250-2"
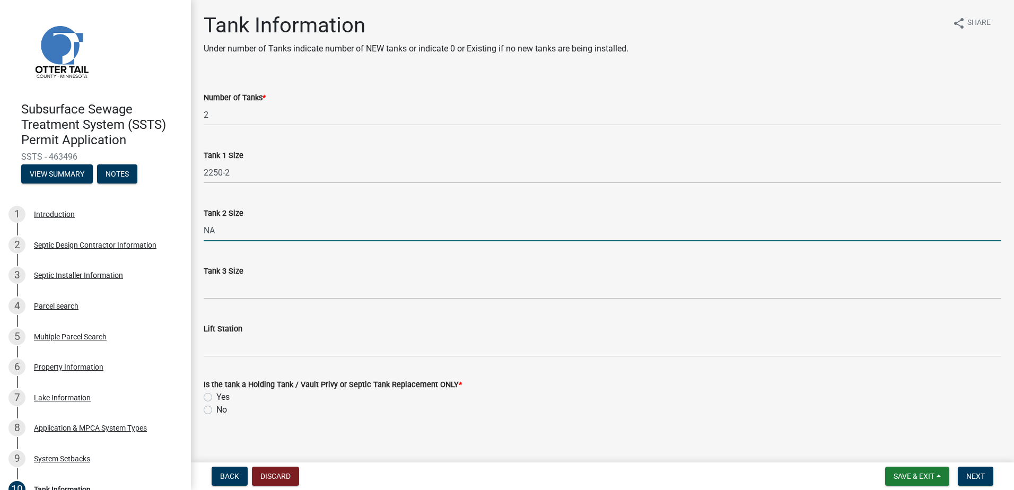
type input "NA"
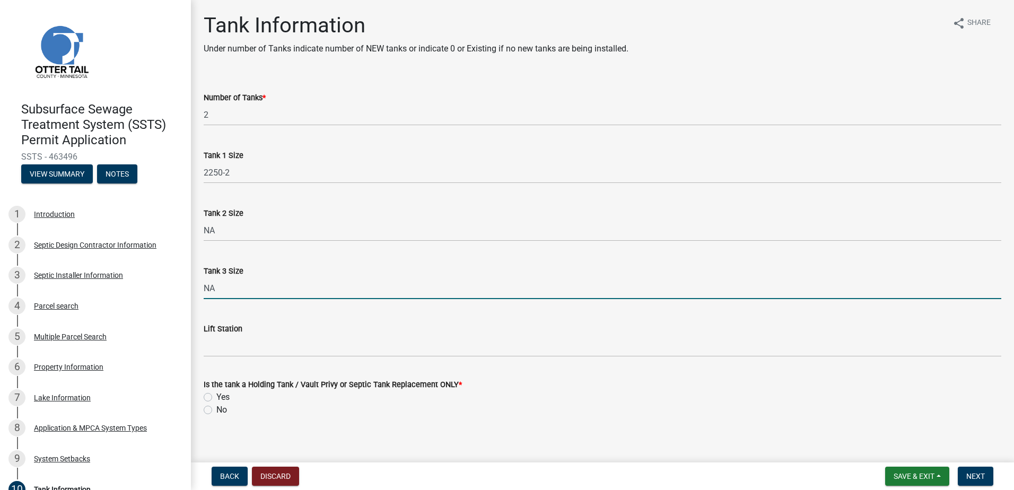
type input "NA"
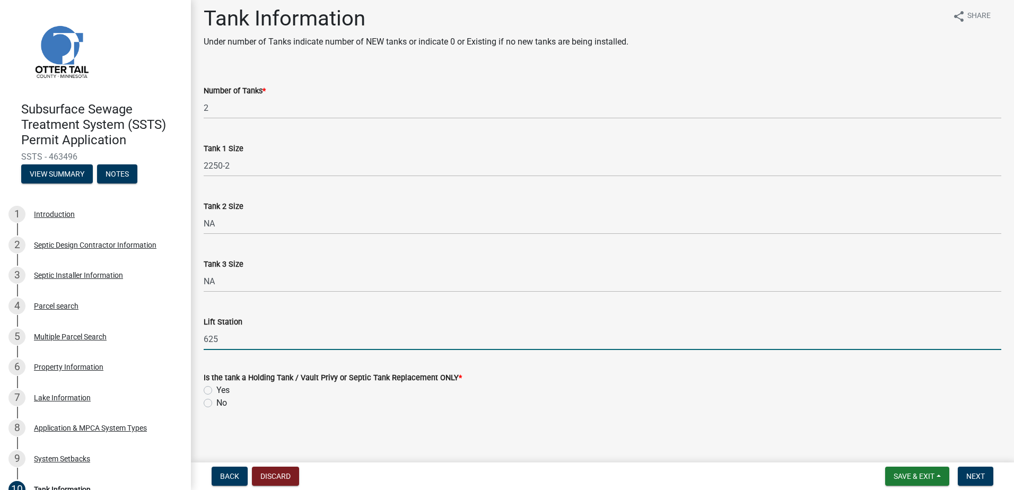
scroll to position [9, 0]
type input "625"
click at [216, 400] on label "No" at bounding box center [221, 400] width 11 height 13
click at [216, 400] on input "No" at bounding box center [219, 397] width 7 height 7
radio input "true"
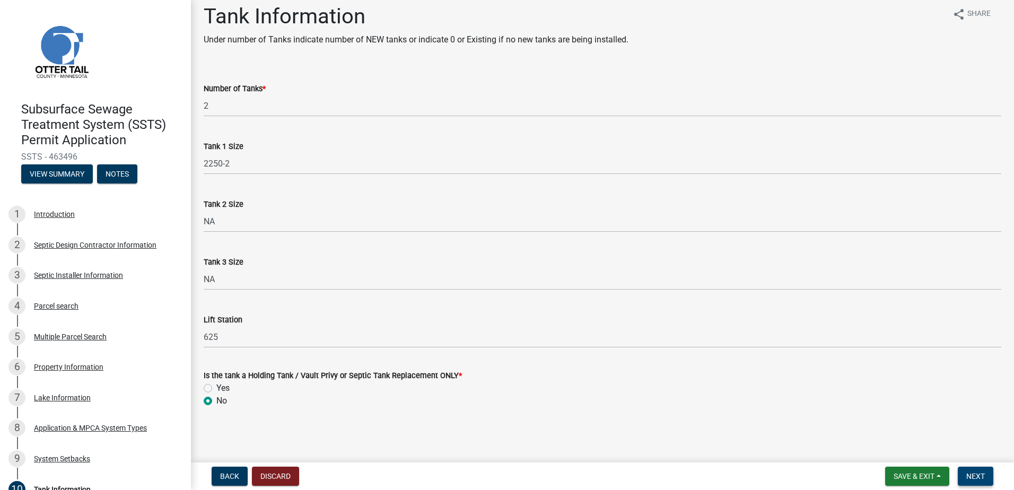
click at [977, 476] on span "Next" at bounding box center [975, 476] width 19 height 8
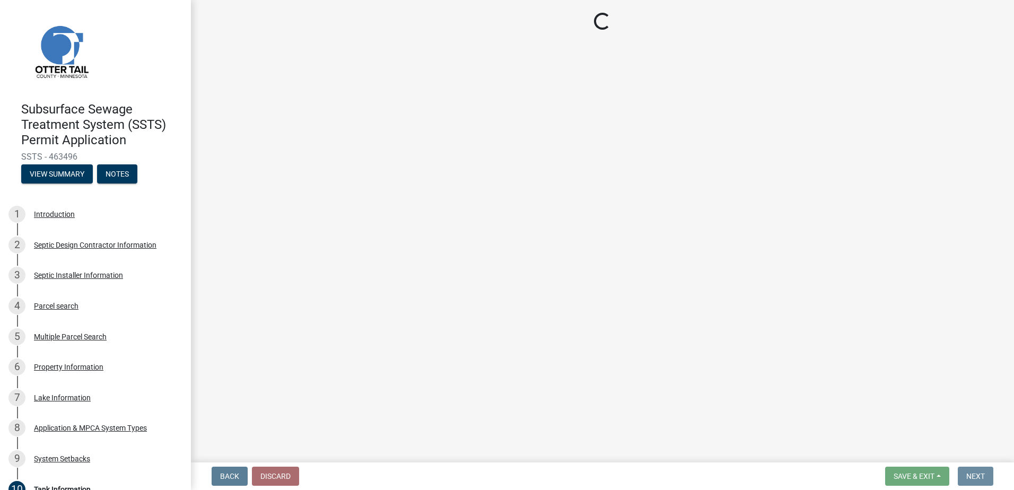
scroll to position [0, 0]
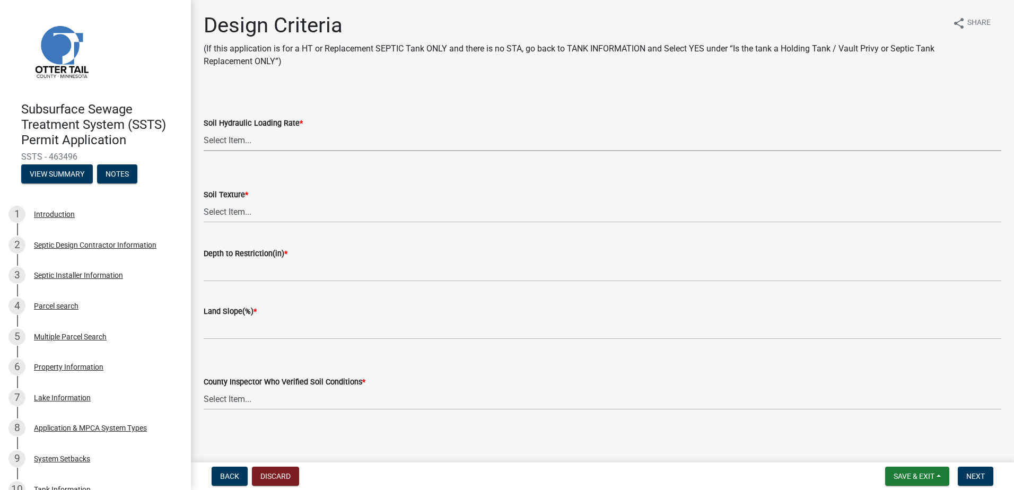
click at [233, 142] on select "Select Item... 1.6 gpd/ft2 1.2 gpd/ft2 1.0 gpd/ft2 0.87 gpd/ft2 0.78 gpd/ft2 0.…" at bounding box center [602, 140] width 797 height 22
click at [204, 129] on select "Select Item... 1.6 gpd/ft2 1.2 gpd/ft2 1.0 gpd/ft2 0.87 gpd/ft2 0.78 gpd/ft2 0.…" at bounding box center [602, 140] width 797 height 22
select select "b8a1b220-aca7-4670-a1f5-0f0b15eabd52"
click at [223, 216] on select "Select Item... Coarse Sand (COS) Sand (S) Fine Sand (FS) Very Fine Sand (VFS) L…" at bounding box center [602, 212] width 797 height 22
click at [204, 201] on select "Select Item... Coarse Sand (COS) Sand (S) Fine Sand (FS) Very Fine Sand (VFS) L…" at bounding box center [602, 212] width 797 height 22
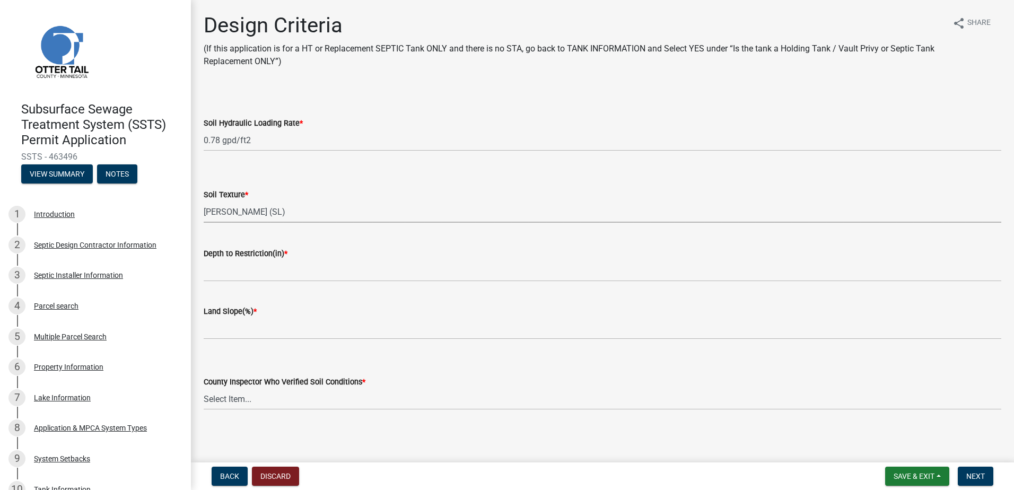
select select "70eb23f8-102f-4072-81d7-b3b0dd1c94c8"
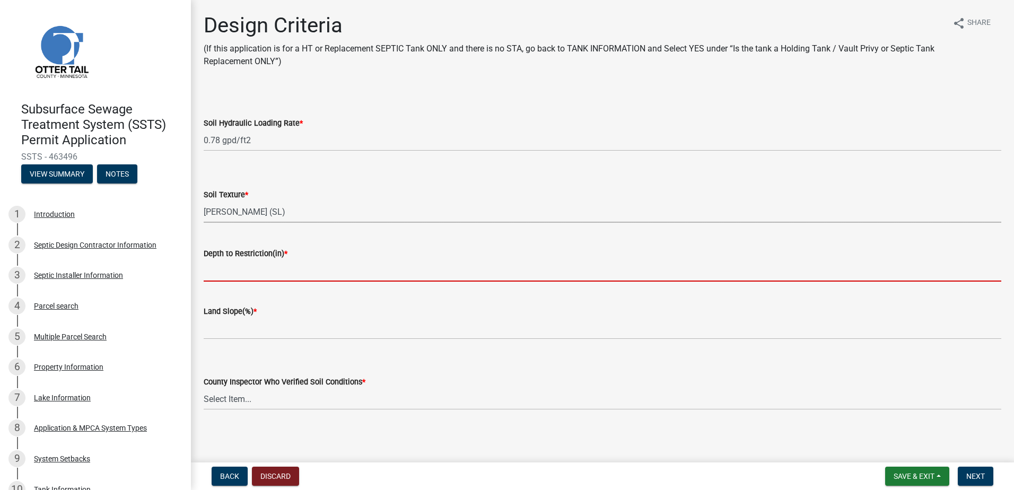
click at [219, 269] on input "Depth to Restriction(in) *" at bounding box center [602, 271] width 797 height 22
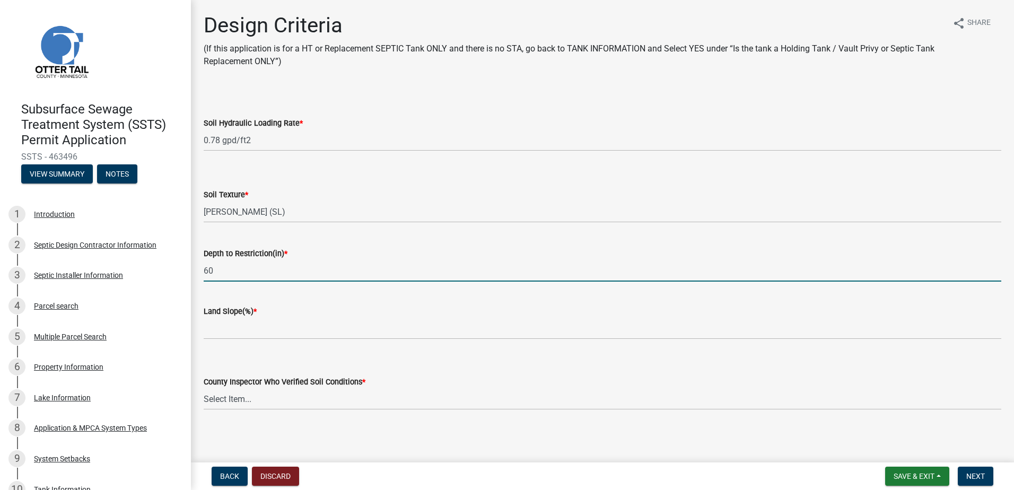
type input "60"
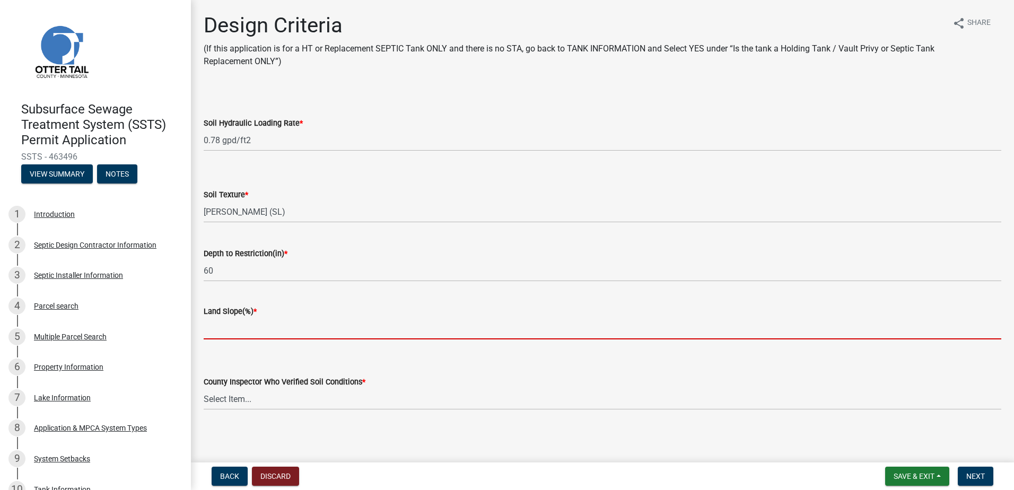
click at [217, 329] on input "Land Slope(%) *" at bounding box center [602, 329] width 797 height 22
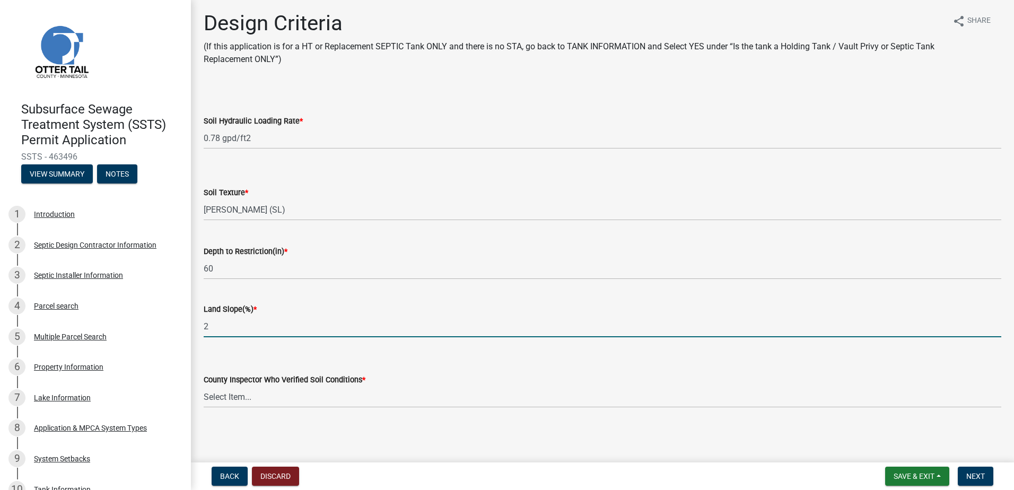
scroll to position [3, 0]
type input "2"
click at [232, 399] on select "Select Item... [PERSON_NAME] [PERSON_NAME] [PERSON_NAME] [PERSON_NAME] [PERSON_…" at bounding box center [602, 396] width 797 height 22
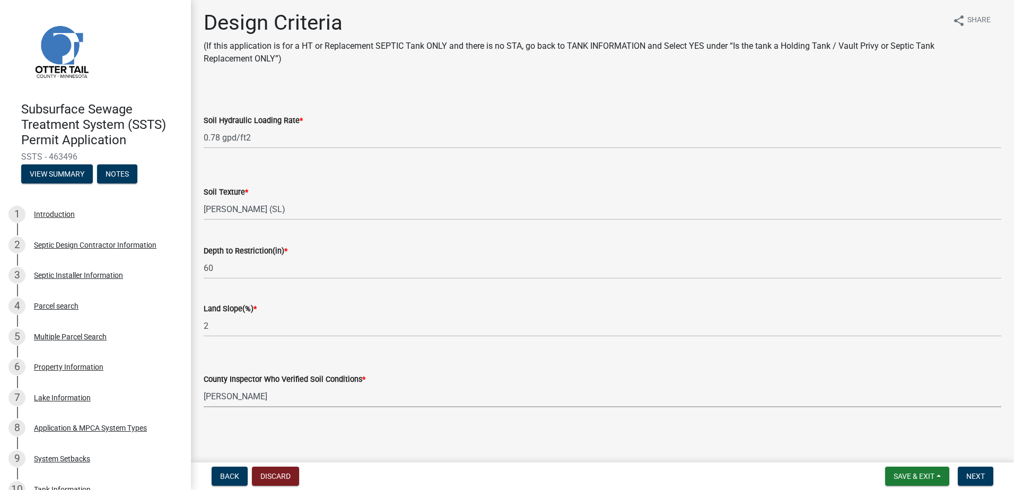
click at [204, 385] on select "Select Item... [PERSON_NAME] [PERSON_NAME] [PERSON_NAME] [PERSON_NAME] [PERSON_…" at bounding box center [602, 396] width 797 height 22
select select "45db2b75-262a-4f3c-9010-aae25997cba1"
click at [979, 474] on span "Next" at bounding box center [975, 476] width 19 height 8
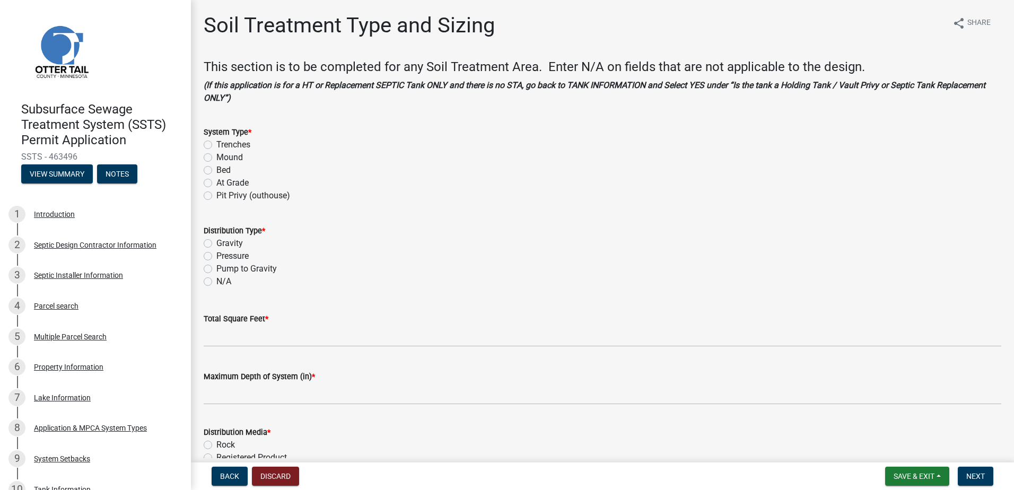
click at [216, 169] on label "Bed" at bounding box center [223, 170] width 14 height 13
click at [216, 169] on input "Bed" at bounding box center [219, 167] width 7 height 7
radio input "true"
click at [216, 256] on label "Pressure" at bounding box center [232, 256] width 32 height 13
click at [216, 256] on input "Pressure" at bounding box center [219, 253] width 7 height 7
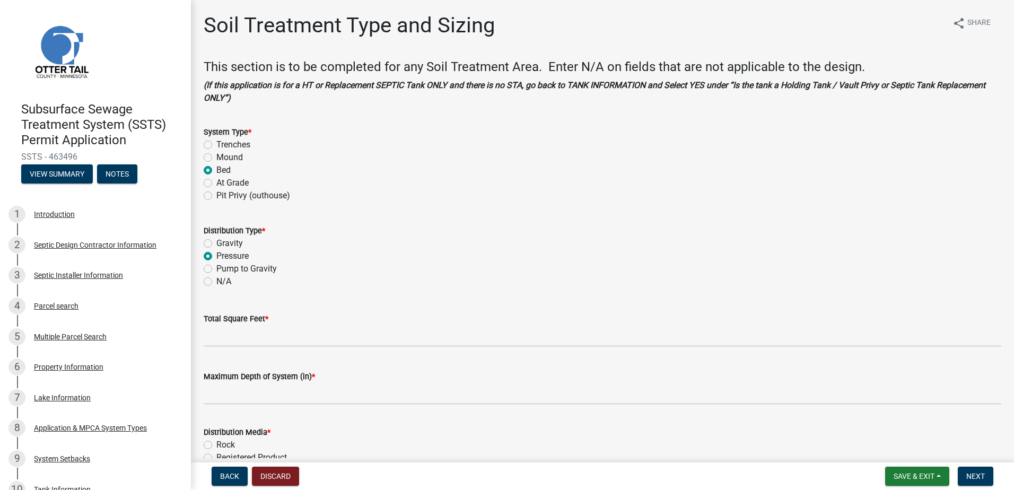
radio input "true"
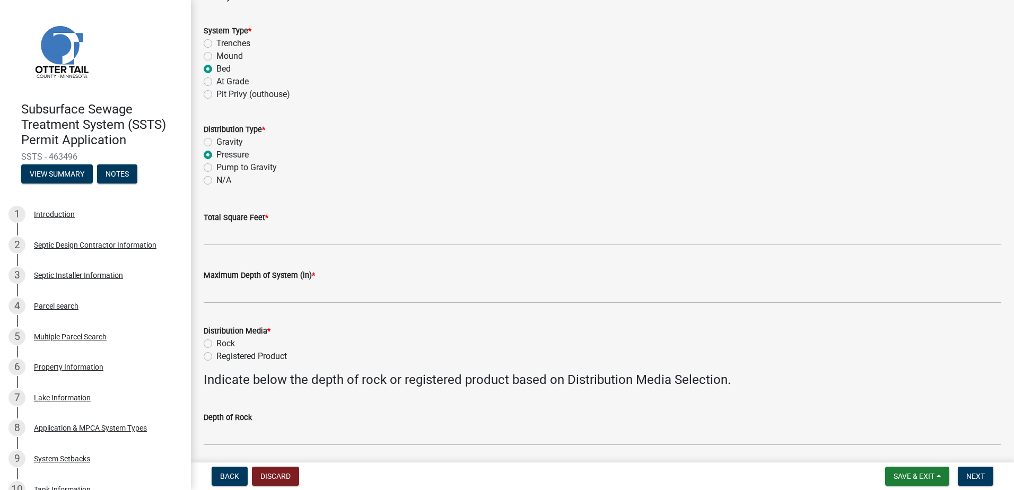
scroll to position [106, 0]
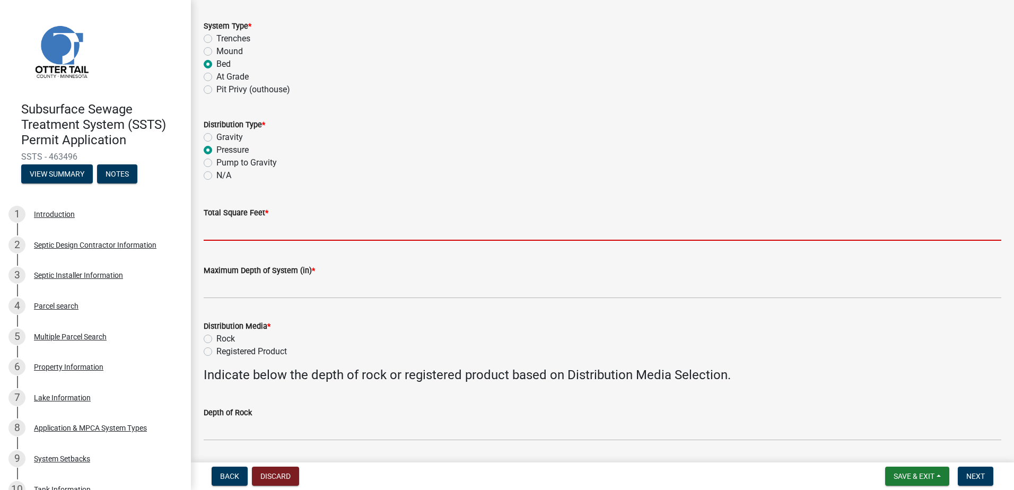
click at [216, 231] on input "Total Square Feet *" at bounding box center [602, 230] width 797 height 22
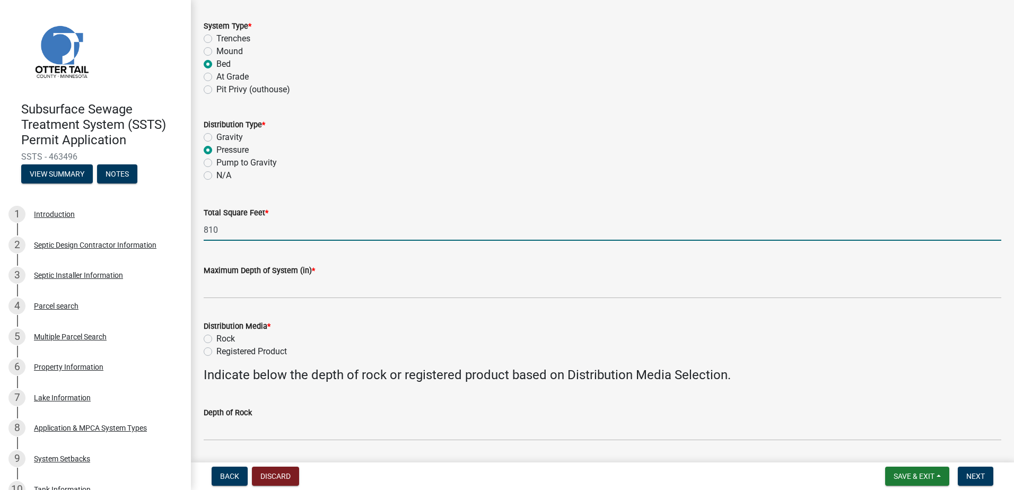
type input "810"
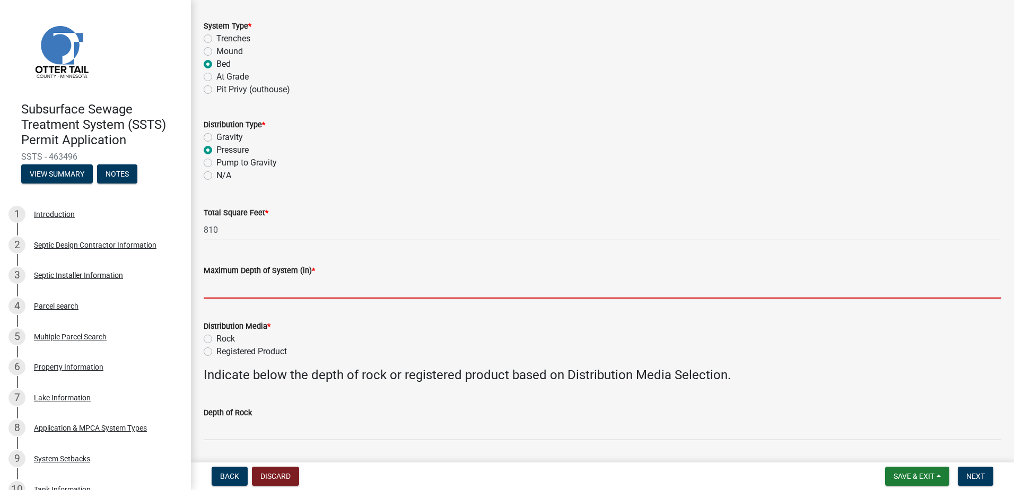
click at [224, 283] on input "Maximum Depth of System (in) *" at bounding box center [602, 288] width 797 height 22
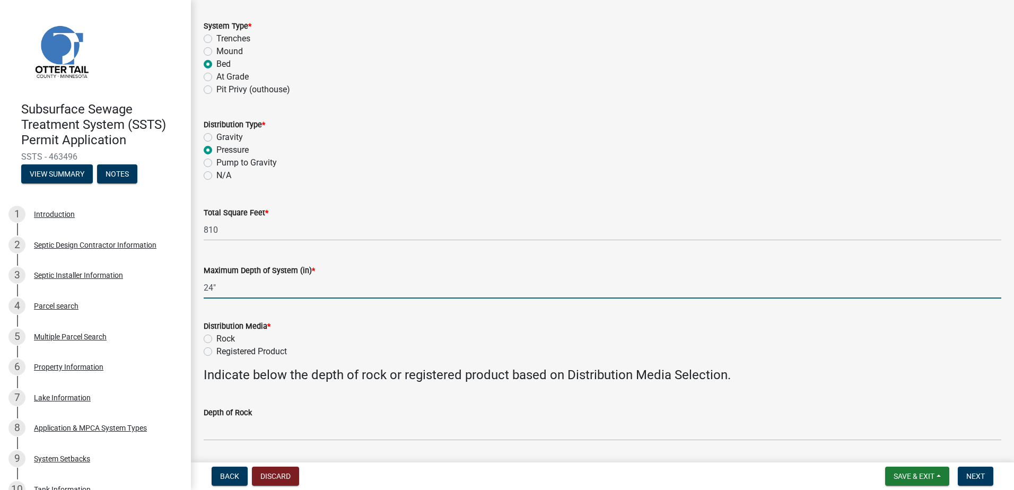
type input "24""
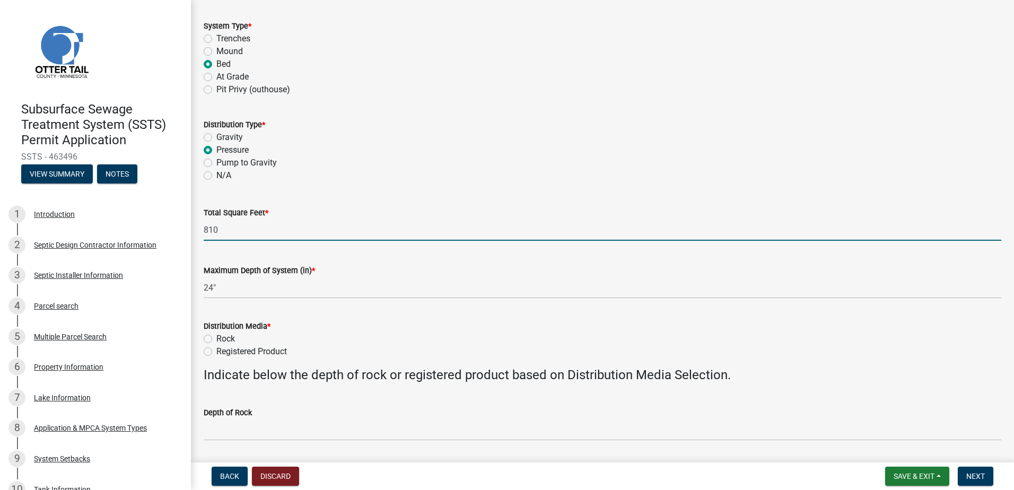
click at [383, 235] on input "810" at bounding box center [602, 230] width 797 height 22
click at [216, 352] on label "Registered Product" at bounding box center [251, 351] width 71 height 13
click at [216, 352] on input "Registered Product" at bounding box center [219, 348] width 7 height 7
radio input "true"
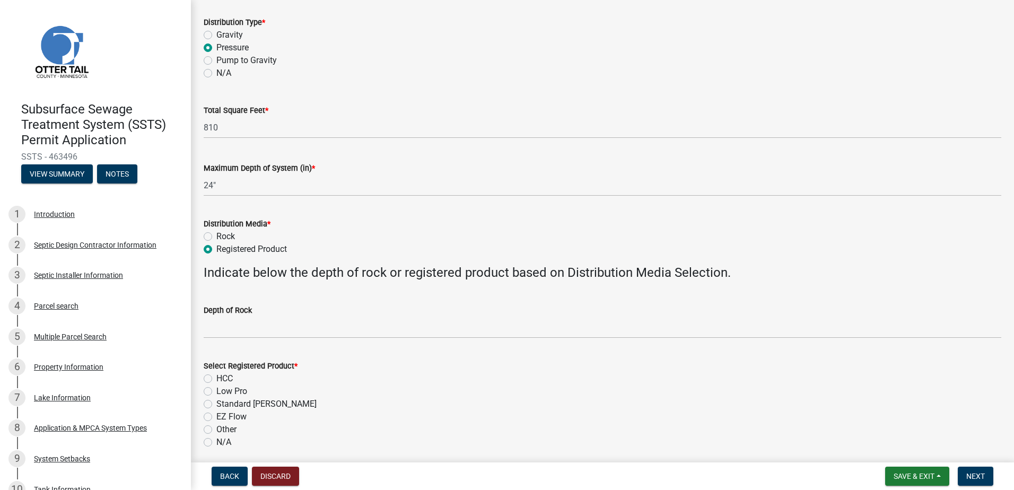
scroll to position [212, 0]
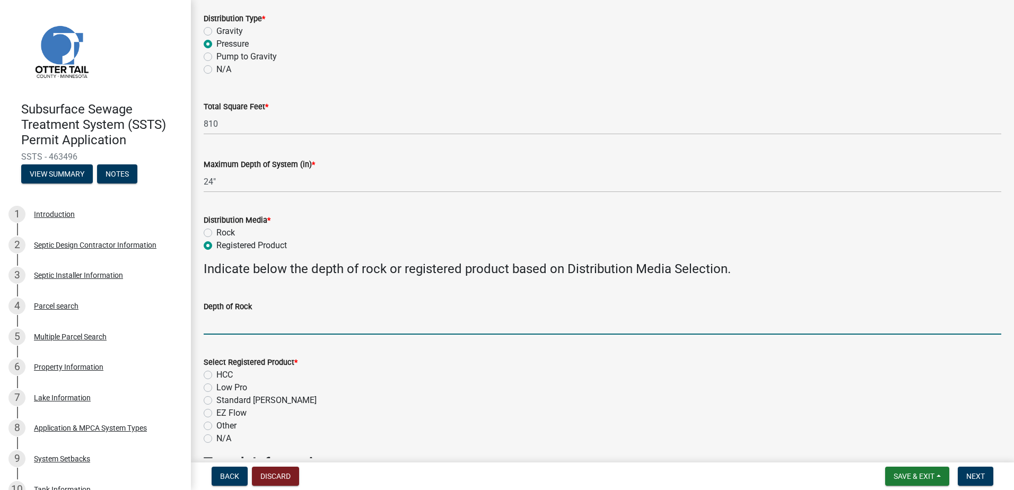
click at [211, 327] on input "Depth of Rock" at bounding box center [602, 324] width 797 height 22
type input "NA"
click at [216, 413] on label "EZ Flow" at bounding box center [231, 413] width 30 height 13
click at [216, 413] on input "EZ Flow" at bounding box center [219, 410] width 7 height 7
radio input "true"
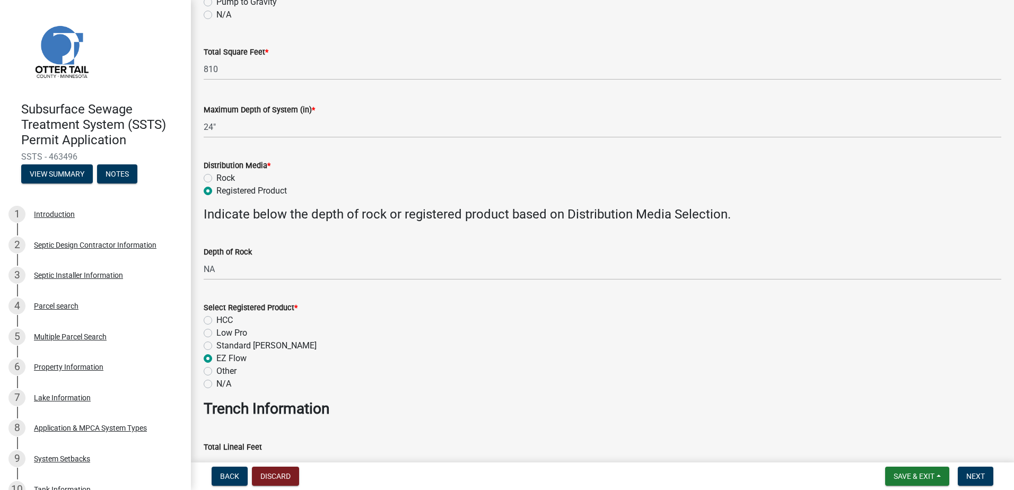
scroll to position [424, 0]
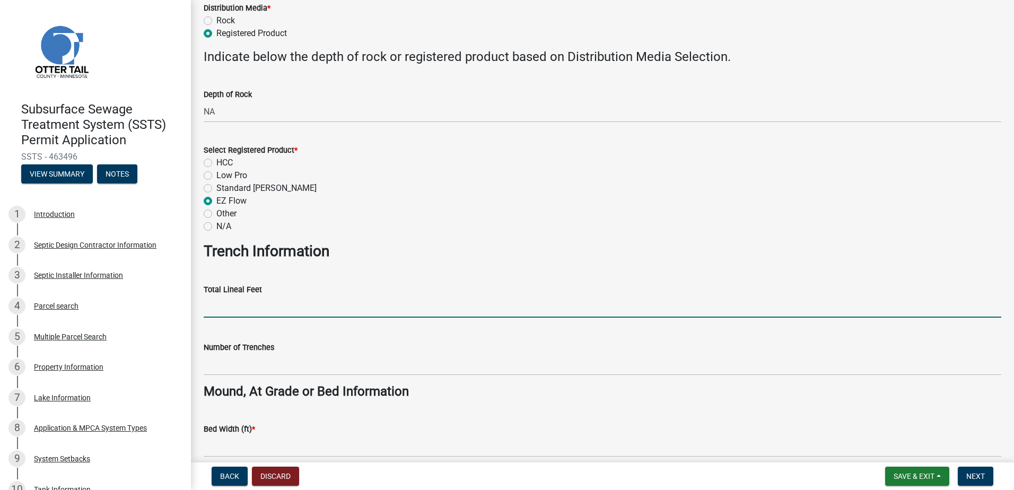
click at [218, 306] on input "Total Lineal Feet" at bounding box center [602, 307] width 797 height 22
type input "NA"
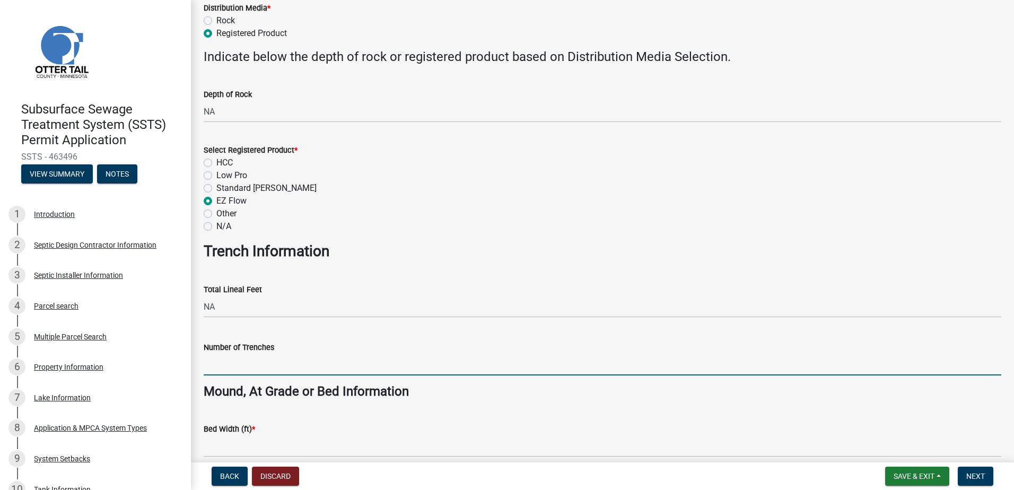
click at [207, 363] on input "Number of Trenches" at bounding box center [602, 365] width 797 height 22
type input "NA"
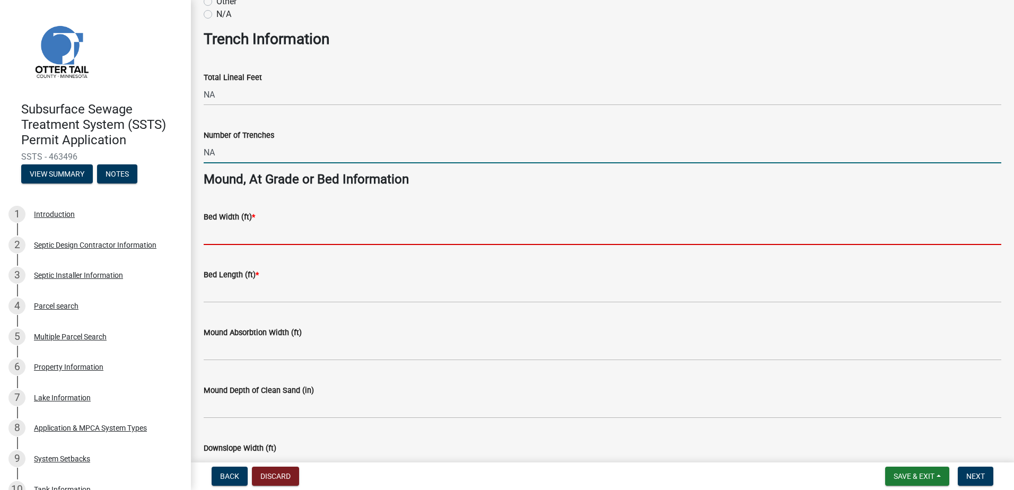
click at [219, 239] on input "Bed Width (ft) *" at bounding box center [602, 234] width 797 height 22
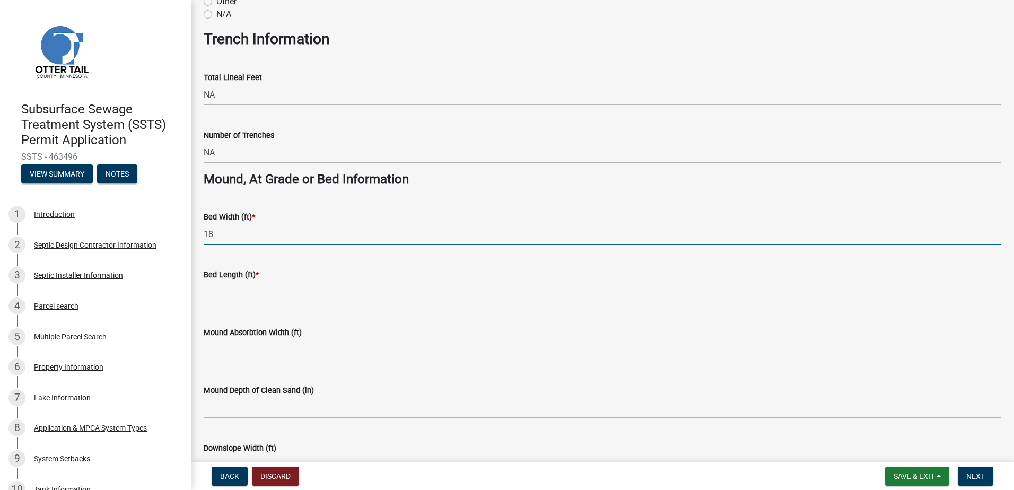
type input "18"
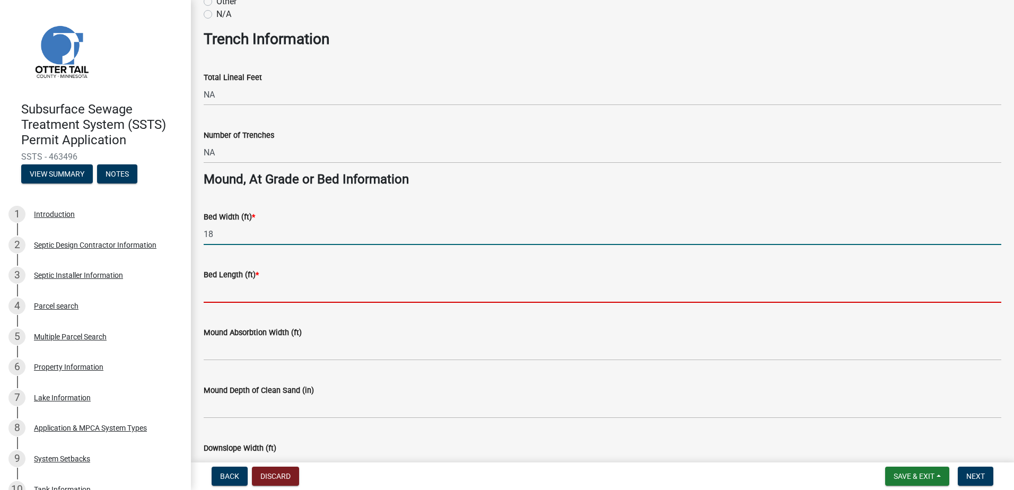
click at [220, 287] on input "Bed Length (ft) *" at bounding box center [602, 292] width 797 height 22
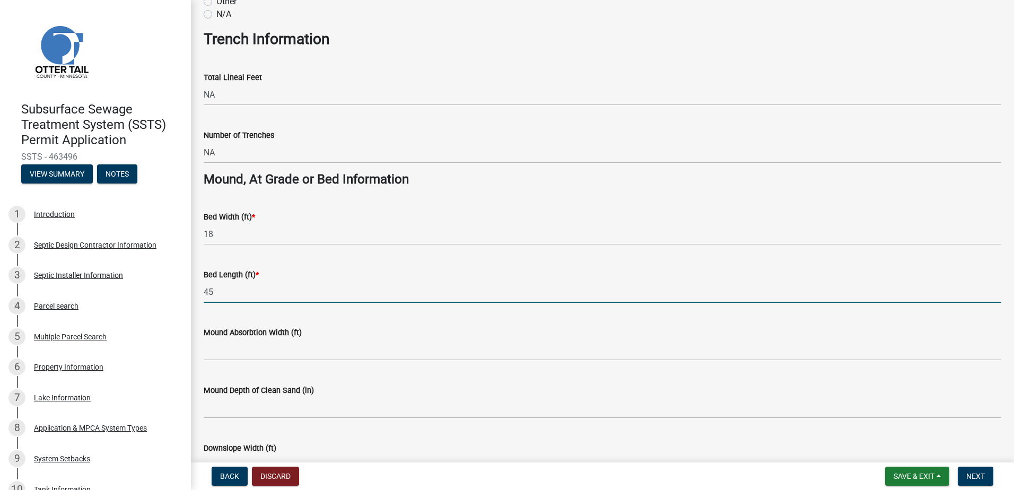
type input "45"
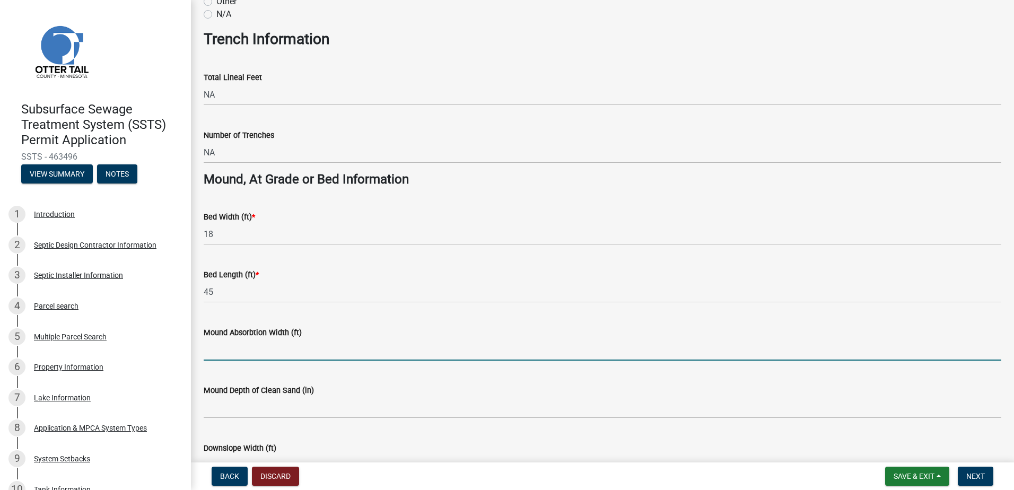
click at [227, 353] on input "Mound Absorbtion Width (ft)" at bounding box center [602, 350] width 797 height 22
type input "NA"
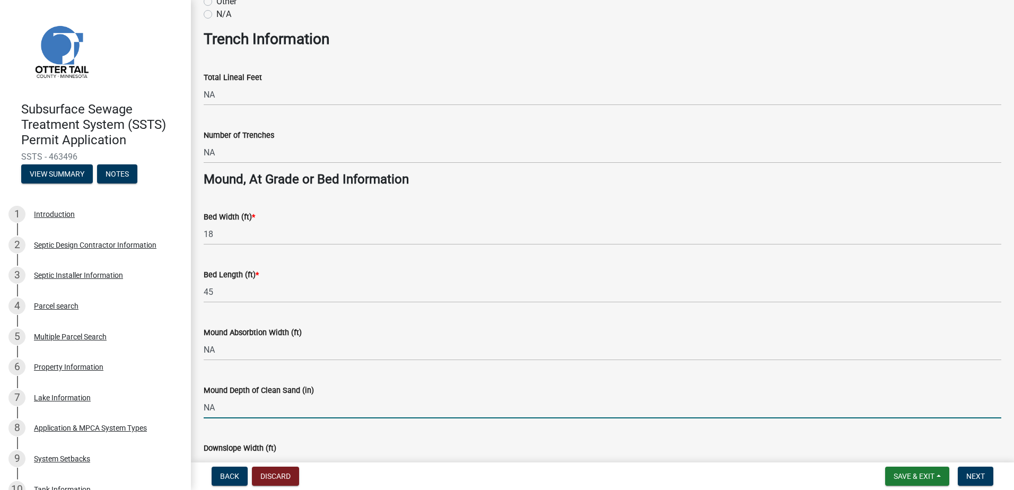
type input "NA"
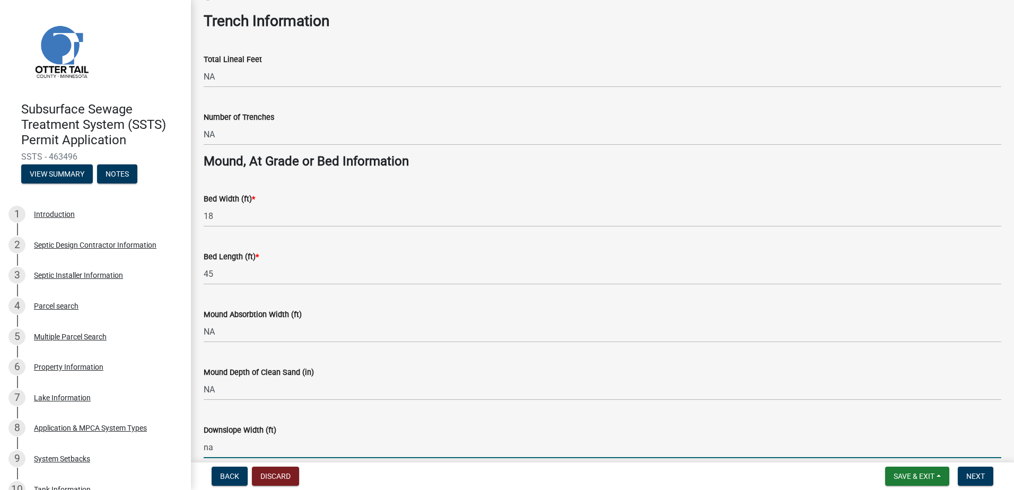
type input "n"
type input "NA"
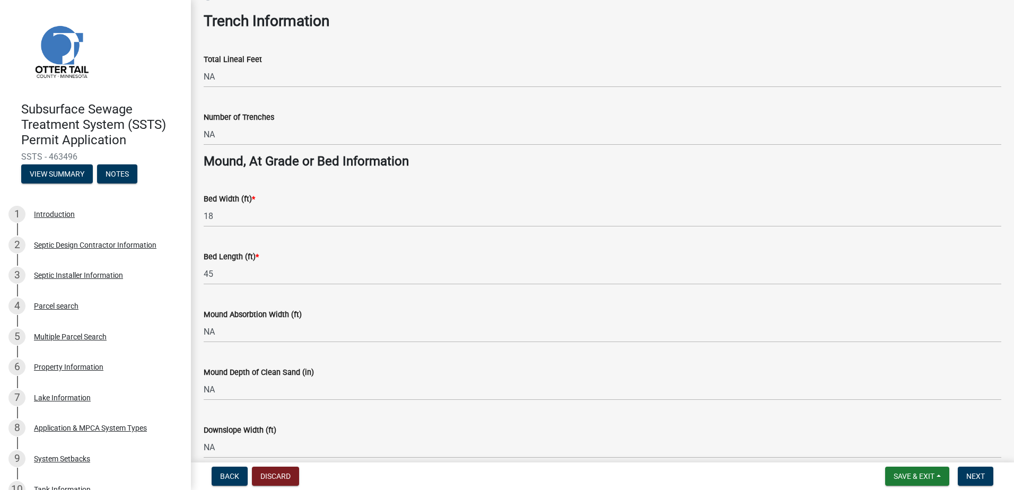
scroll to position [762, 0]
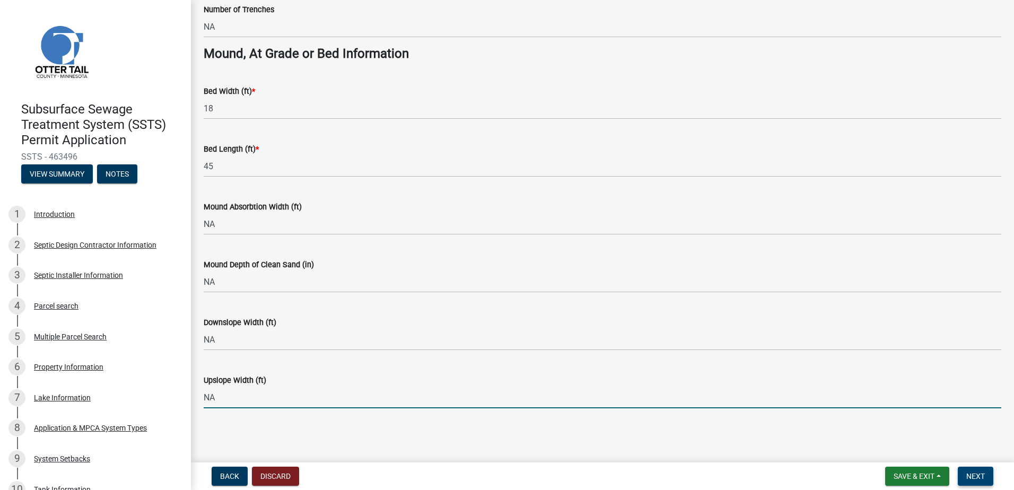
type input "NA"
click at [973, 474] on span "Next" at bounding box center [975, 476] width 19 height 8
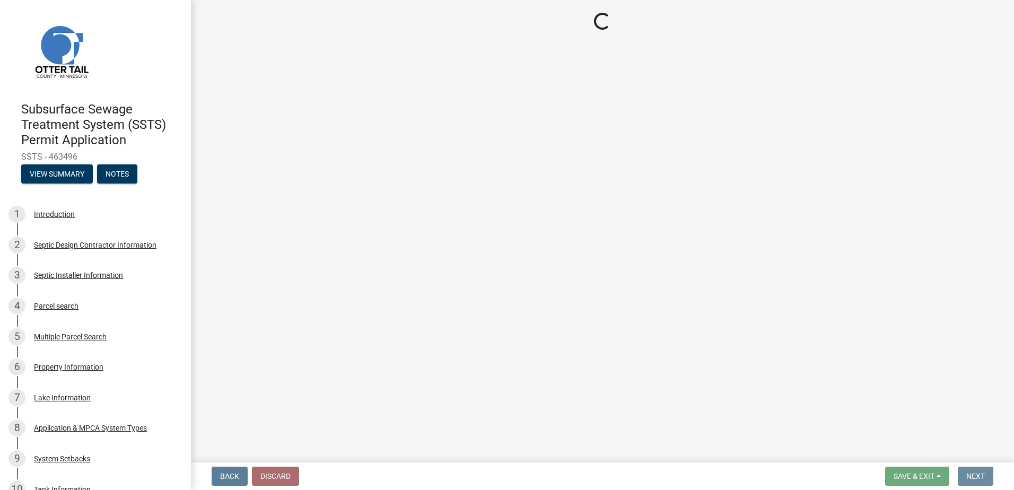
scroll to position [0, 0]
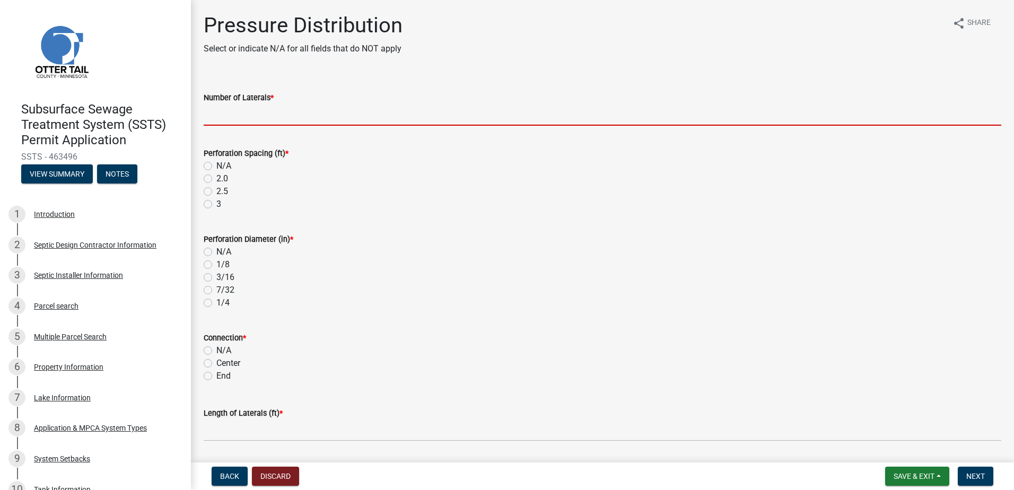
click at [235, 116] on input "Number of Laterals *" at bounding box center [602, 115] width 797 height 22
type input "+"
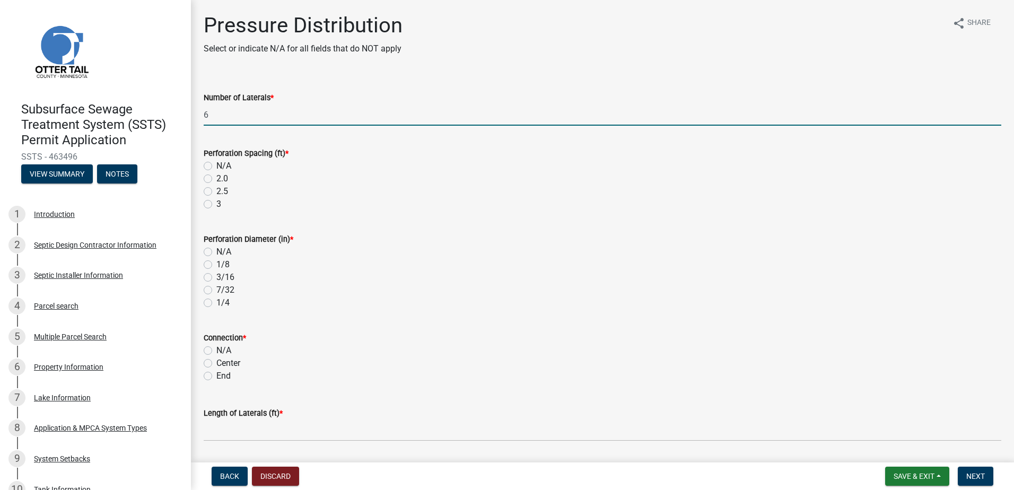
type input "6"
click at [216, 204] on label "3" at bounding box center [218, 204] width 5 height 13
click at [216, 204] on input "3" at bounding box center [219, 201] width 7 height 7
radio input "true"
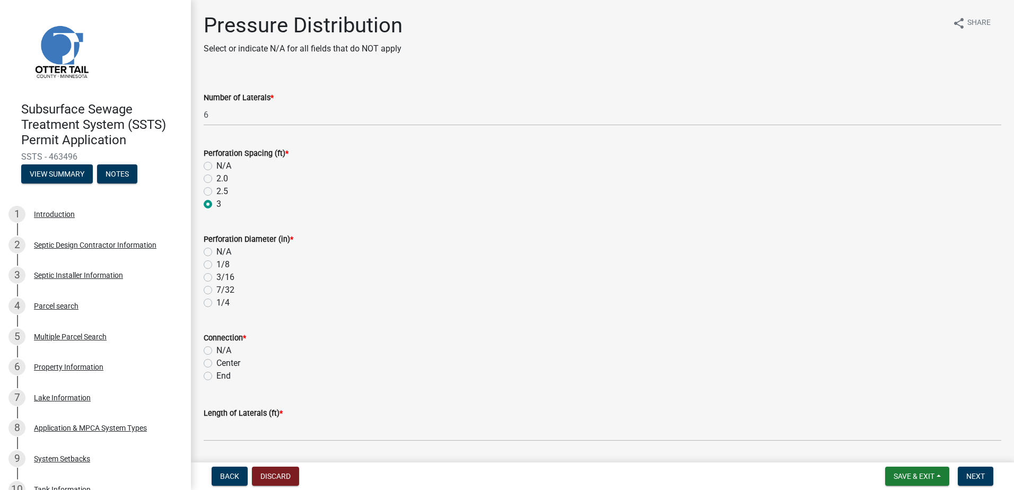
click at [216, 287] on label "7/32" at bounding box center [225, 290] width 18 height 13
click at [216, 287] on input "7/32" at bounding box center [219, 287] width 7 height 7
radio input "true"
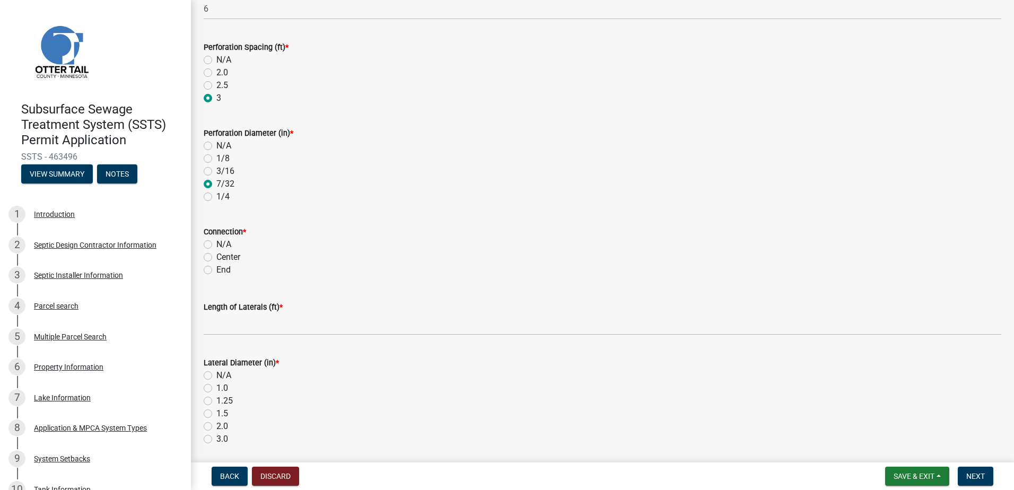
click at [216, 270] on label "End" at bounding box center [223, 269] width 14 height 13
click at [216, 270] on input "End" at bounding box center [219, 266] width 7 height 7
radio input "true"
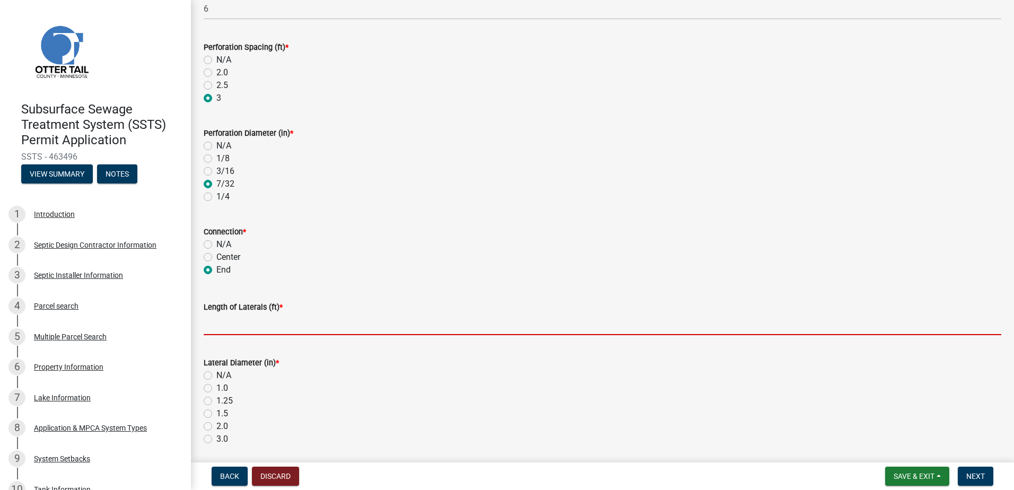
click at [221, 327] on input "Length of Laterals (ft) *" at bounding box center [602, 324] width 797 height 22
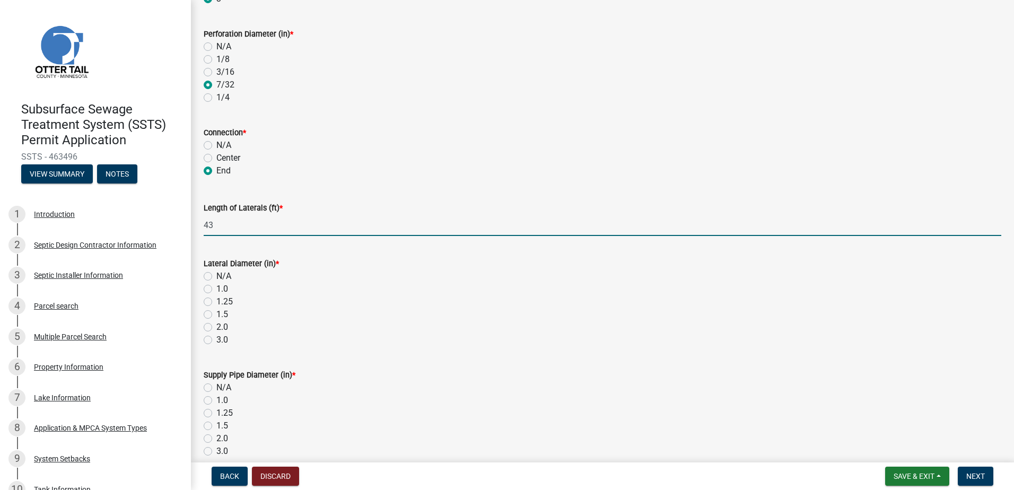
scroll to position [212, 0]
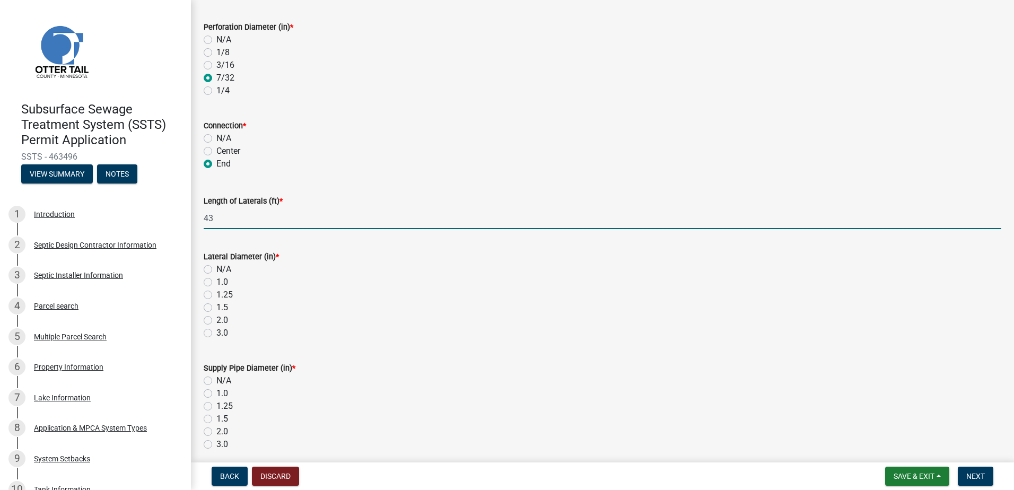
type input "43"
click at [216, 308] on label "1.5" at bounding box center [222, 307] width 12 height 13
click at [216, 308] on input "1.5" at bounding box center [219, 304] width 7 height 7
radio input "true"
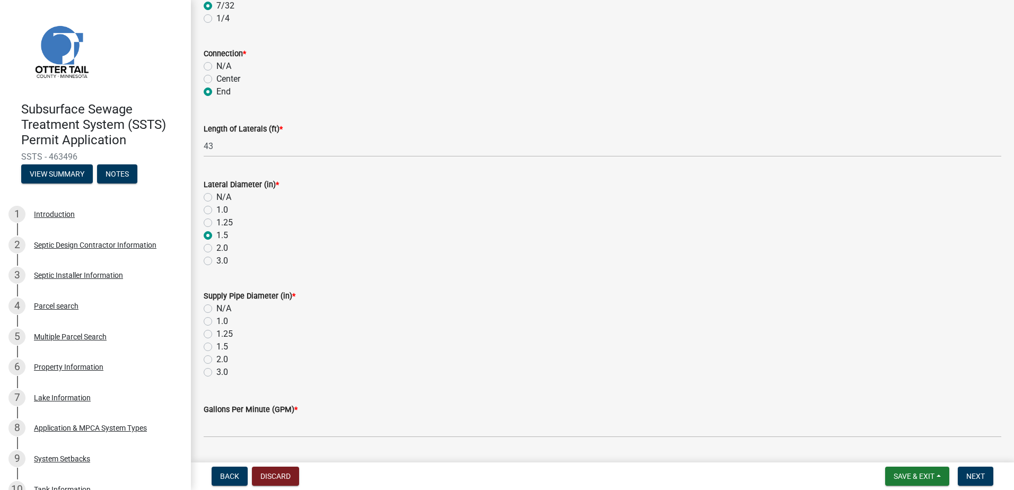
scroll to position [318, 0]
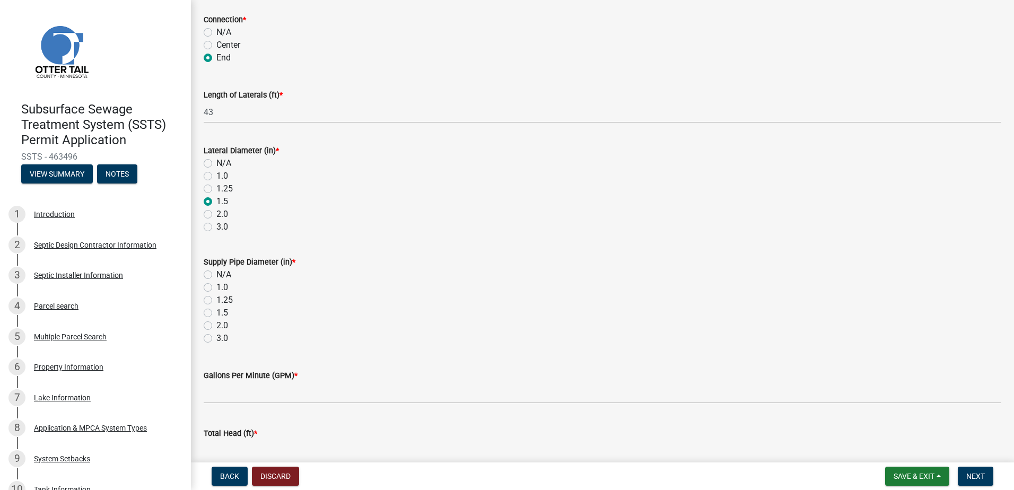
click at [216, 326] on label "2.0" at bounding box center [222, 325] width 12 height 13
click at [216, 326] on input "2.0" at bounding box center [219, 322] width 7 height 7
radio input "true"
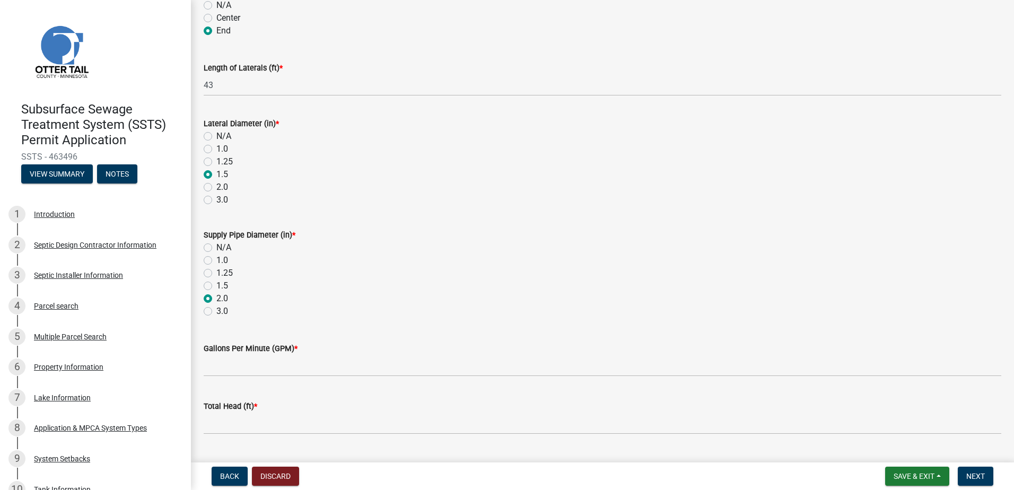
scroll to position [371, 0]
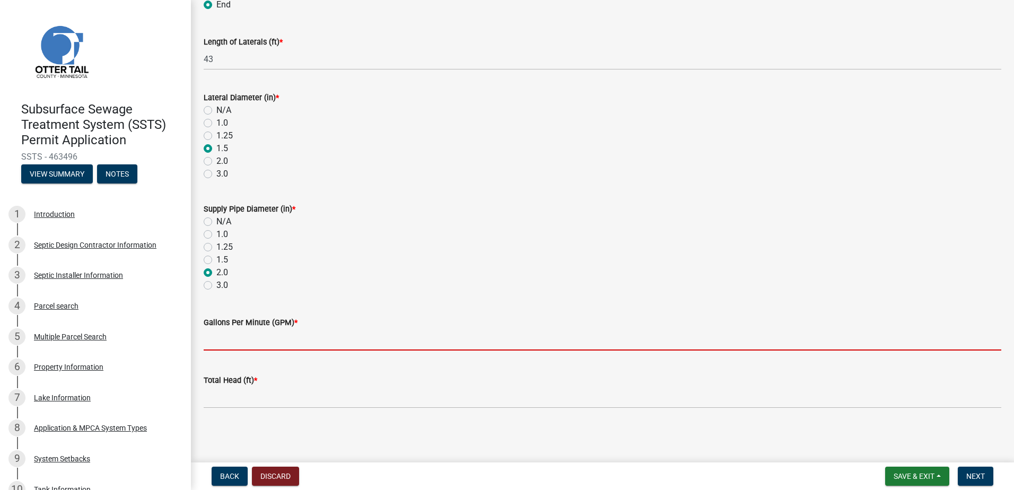
click at [212, 339] on input "Gallons Per Minute (GPM) *" at bounding box center [602, 340] width 797 height 22
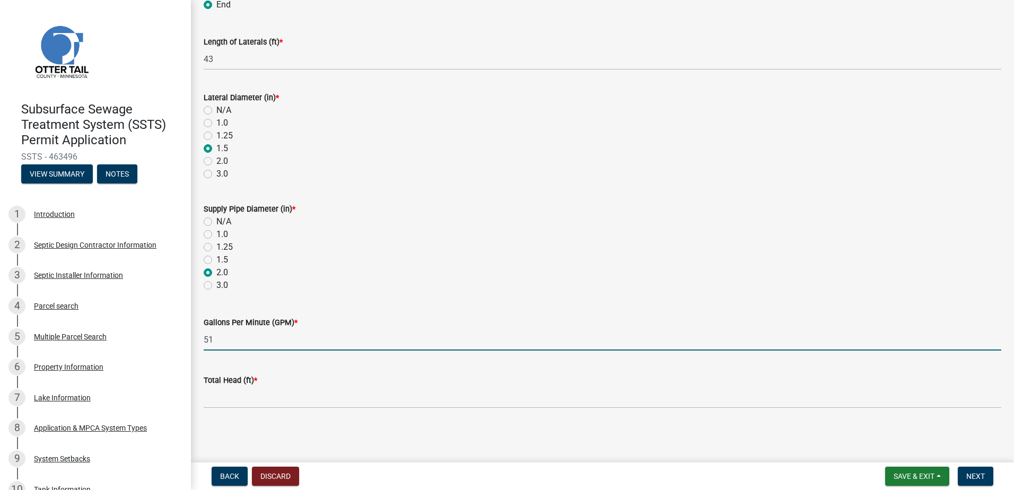
type input "51"
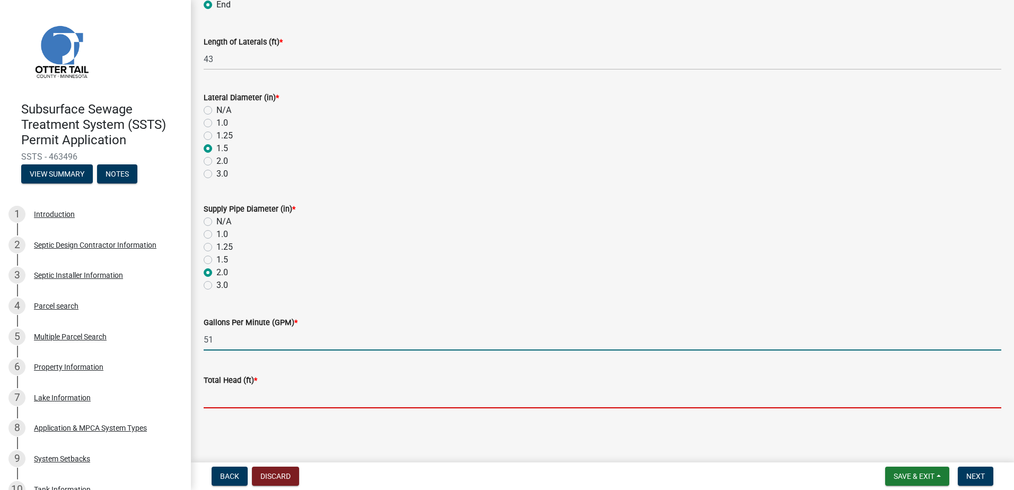
click at [216, 395] on input "Total Head (ft) *" at bounding box center [602, 397] width 797 height 22
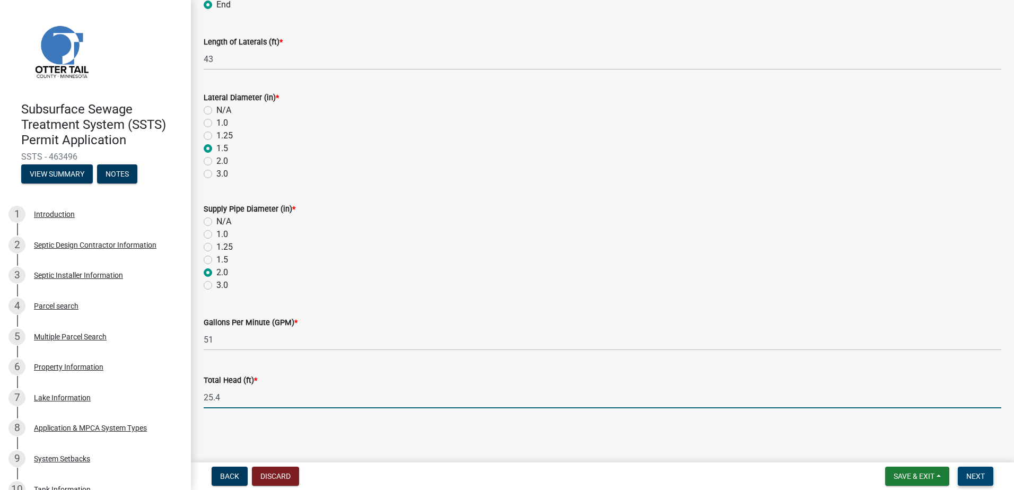
type input "25.4"
click at [972, 477] on span "Next" at bounding box center [975, 476] width 19 height 8
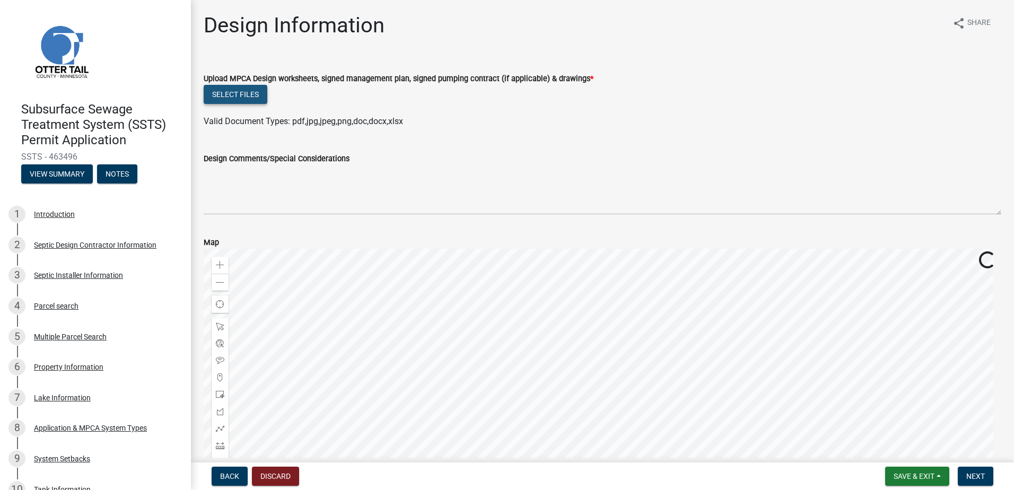
click at [231, 91] on button "Select files" at bounding box center [236, 94] width 64 height 19
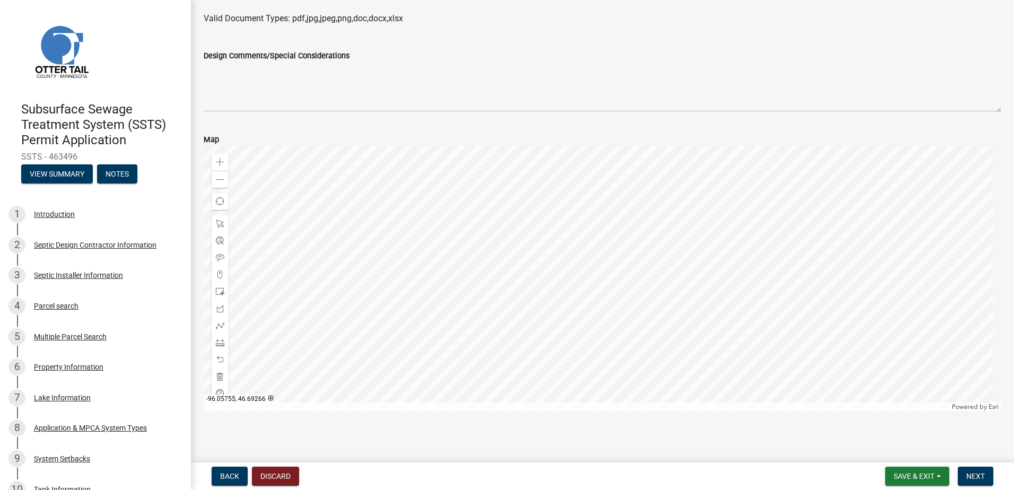
scroll to position [145, 0]
click at [976, 477] on span "Next" at bounding box center [975, 476] width 19 height 8
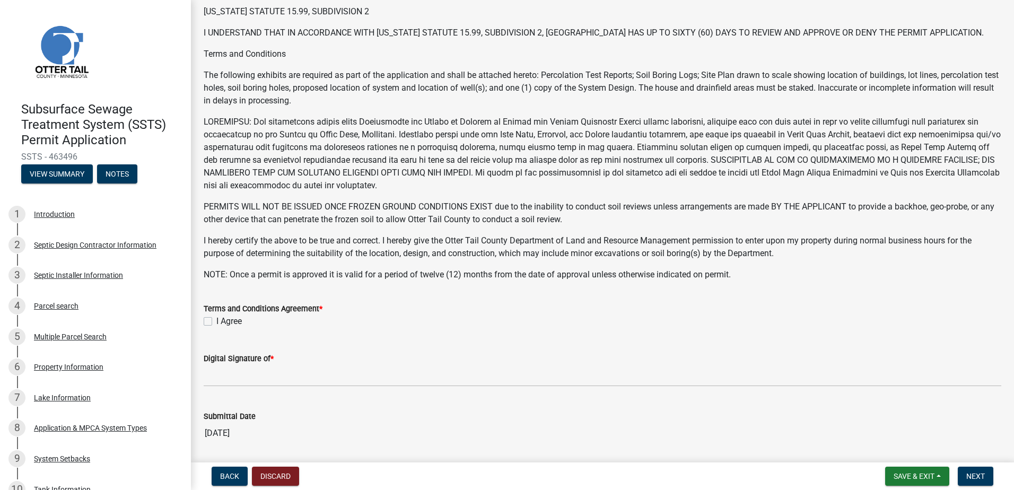
scroll to position [106, 0]
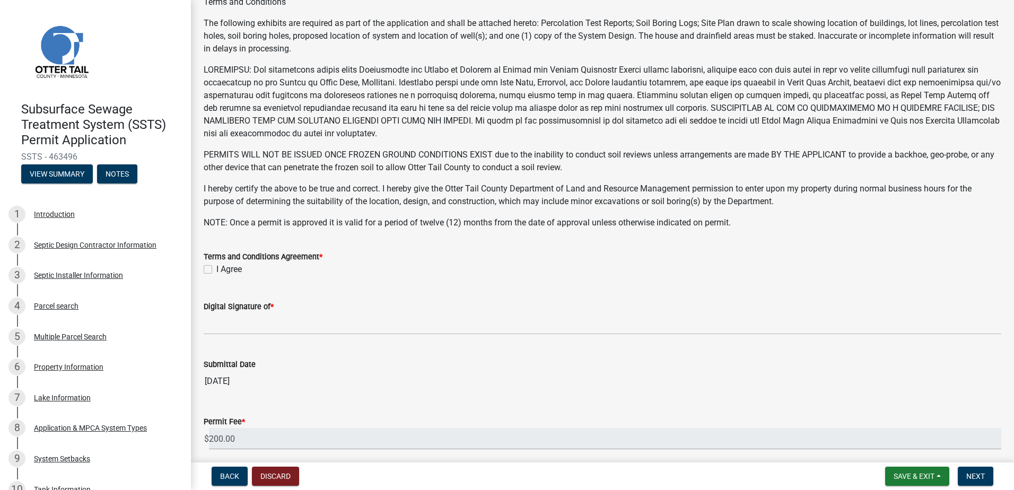
drag, startPoint x: 209, startPoint y: 270, endPoint x: 212, endPoint y: 275, distance: 5.7
click at [216, 270] on label "I Agree" at bounding box center [228, 269] width 25 height 13
click at [216, 270] on input "I Agree" at bounding box center [219, 266] width 7 height 7
checkbox input "true"
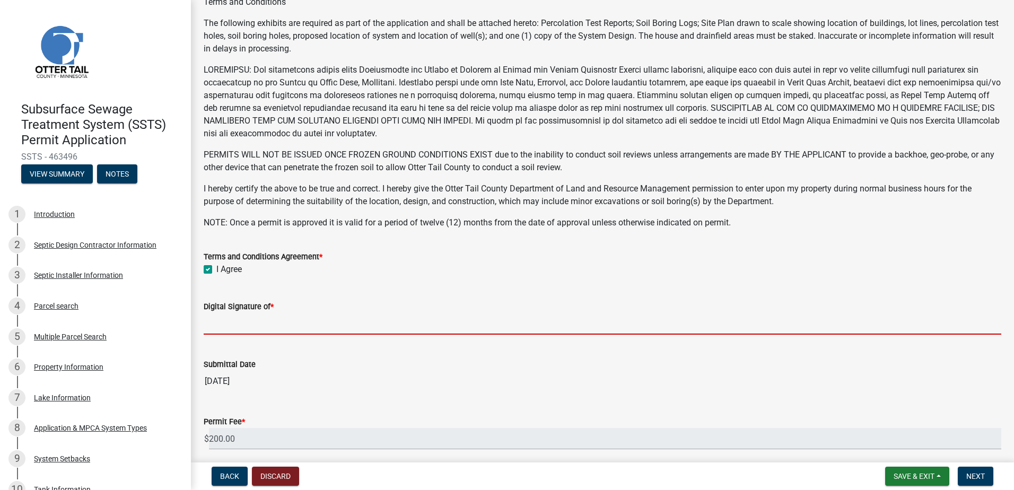
click at [239, 329] on input "Digital Signature of *" at bounding box center [602, 324] width 797 height 22
type input "[PERSON_NAME]"
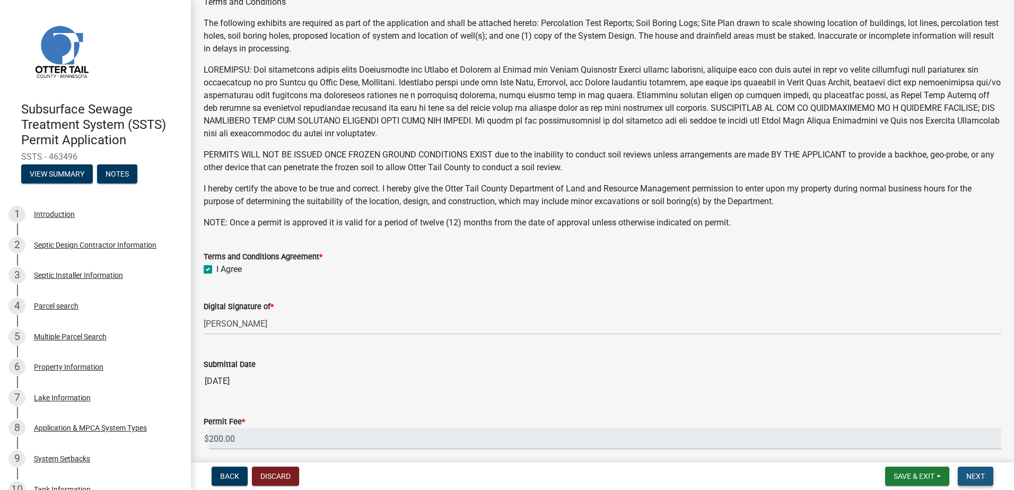
click at [982, 475] on span "Next" at bounding box center [975, 476] width 19 height 8
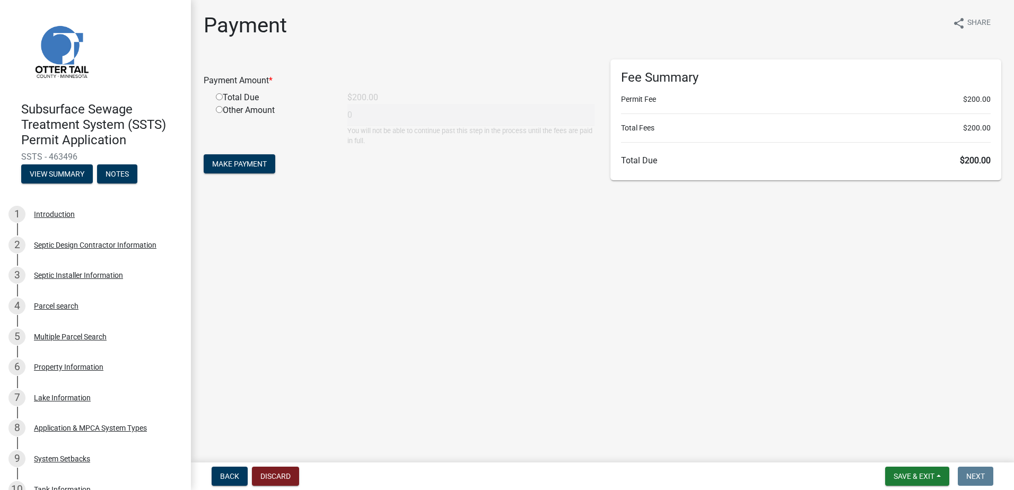
click at [217, 97] on input "radio" at bounding box center [219, 96] width 7 height 7
radio input "true"
type input "200"
click at [239, 161] on span "Make Payment" at bounding box center [239, 164] width 55 height 8
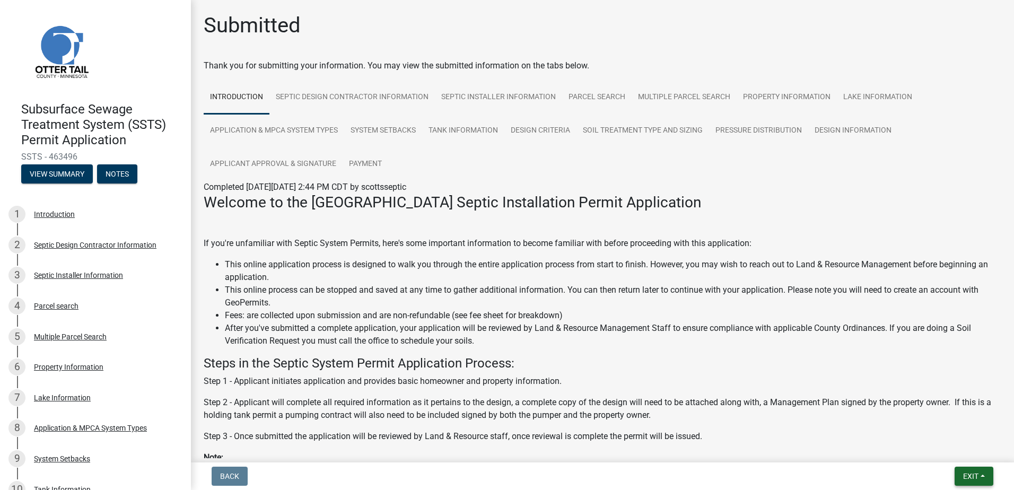
click at [983, 475] on button "Exit" at bounding box center [973, 476] width 39 height 19
click at [940, 451] on button "Save & Exit" at bounding box center [950, 448] width 85 height 25
